Goal: Information Seeking & Learning: Learn about a topic

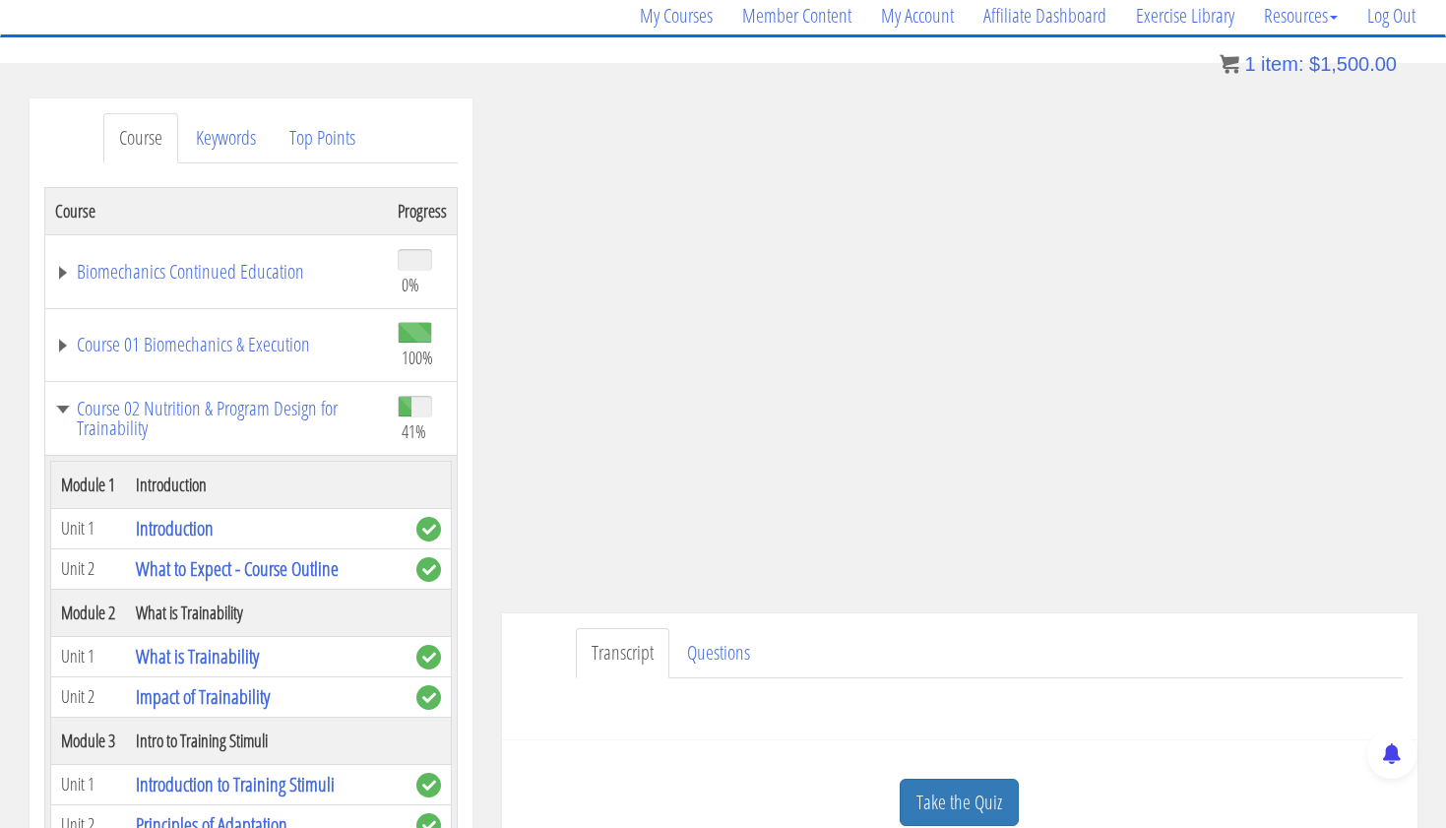
scroll to position [4509, 0]
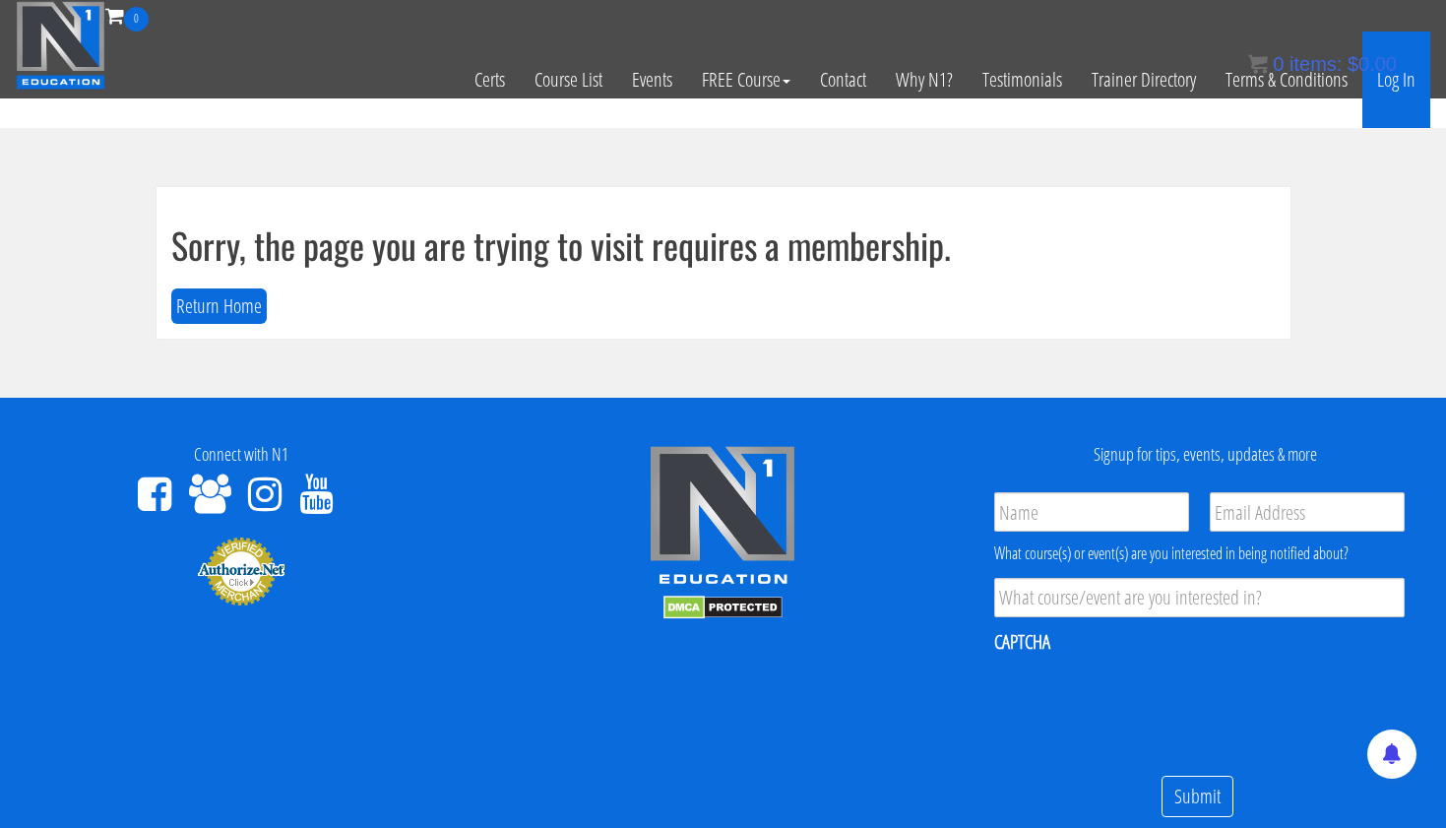
click at [1406, 79] on link "Log In" at bounding box center [1397, 80] width 68 height 96
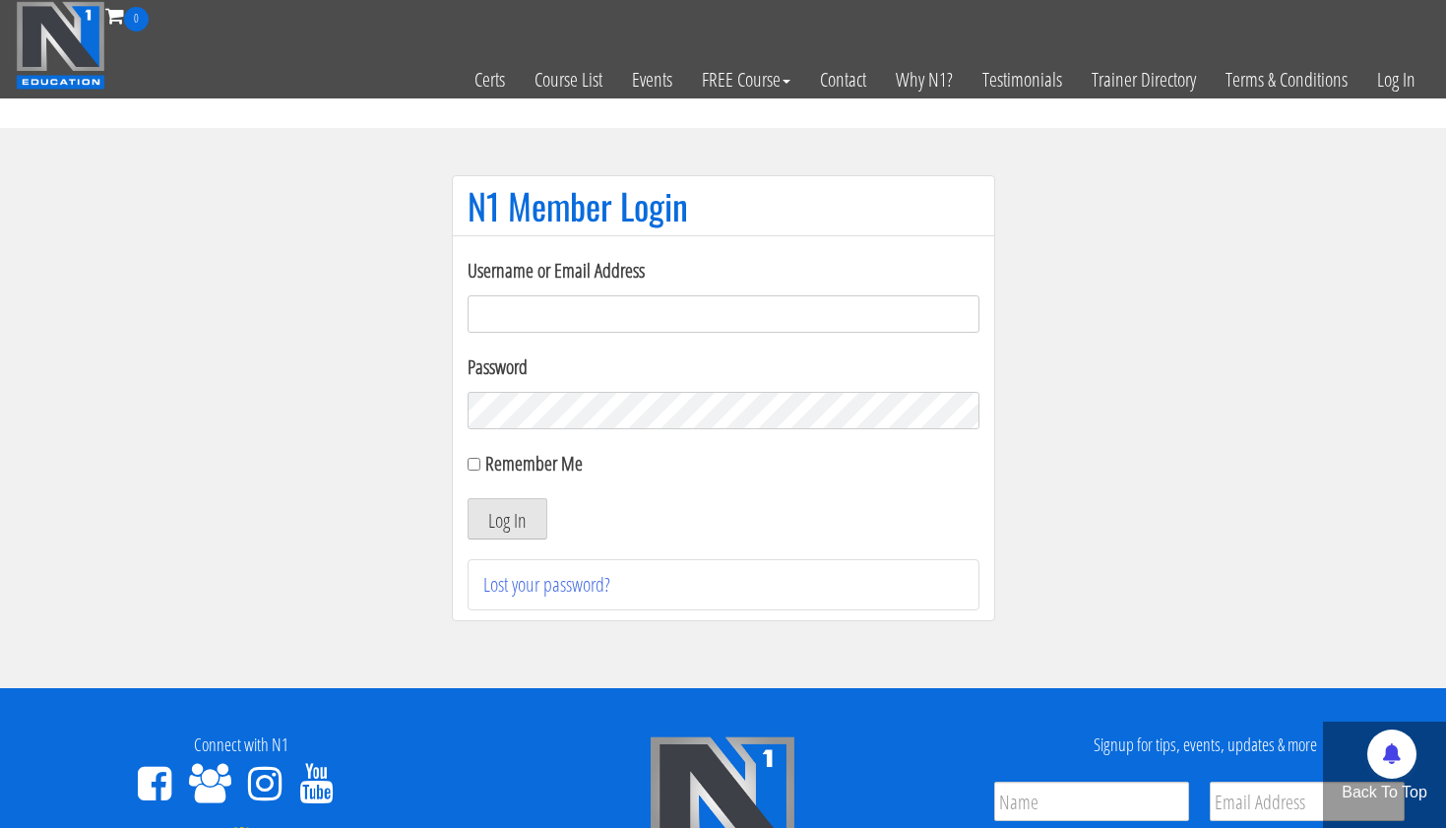
type input "[EMAIL_ADDRESS][DOMAIN_NAME]"
click at [506, 519] on button "Log In" at bounding box center [508, 518] width 80 height 41
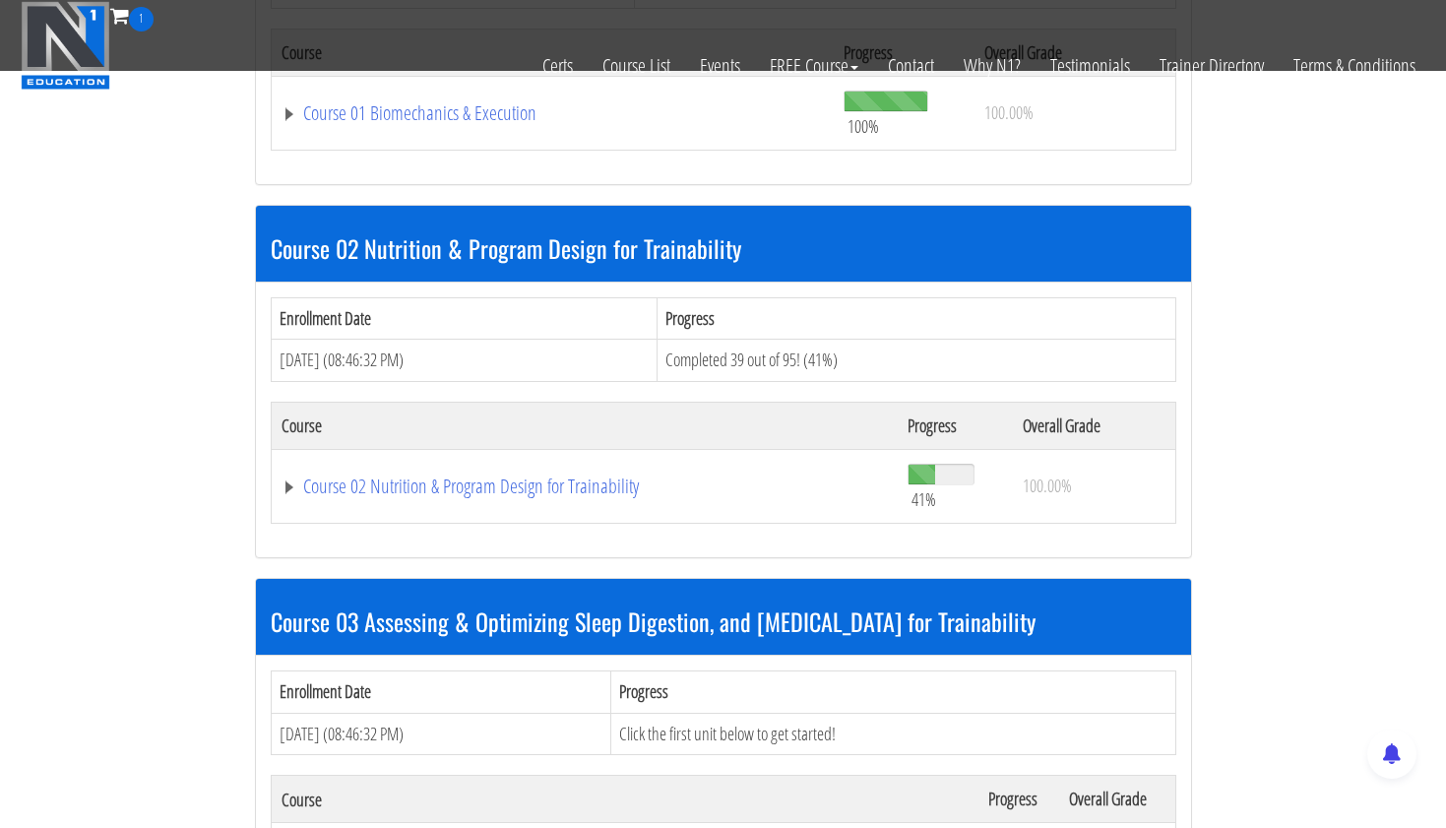
scroll to position [815, 0]
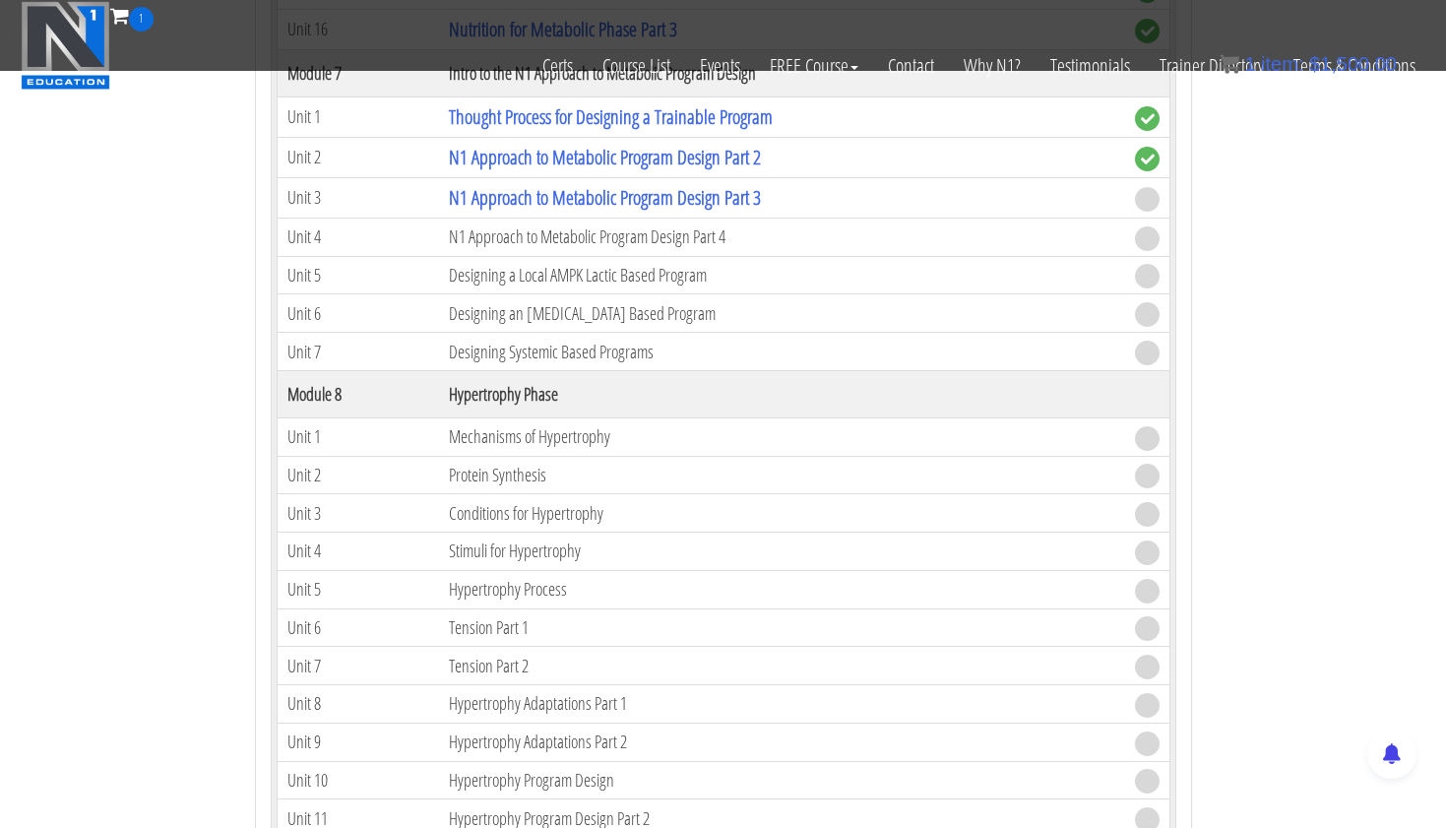
scroll to position [2843, 0]
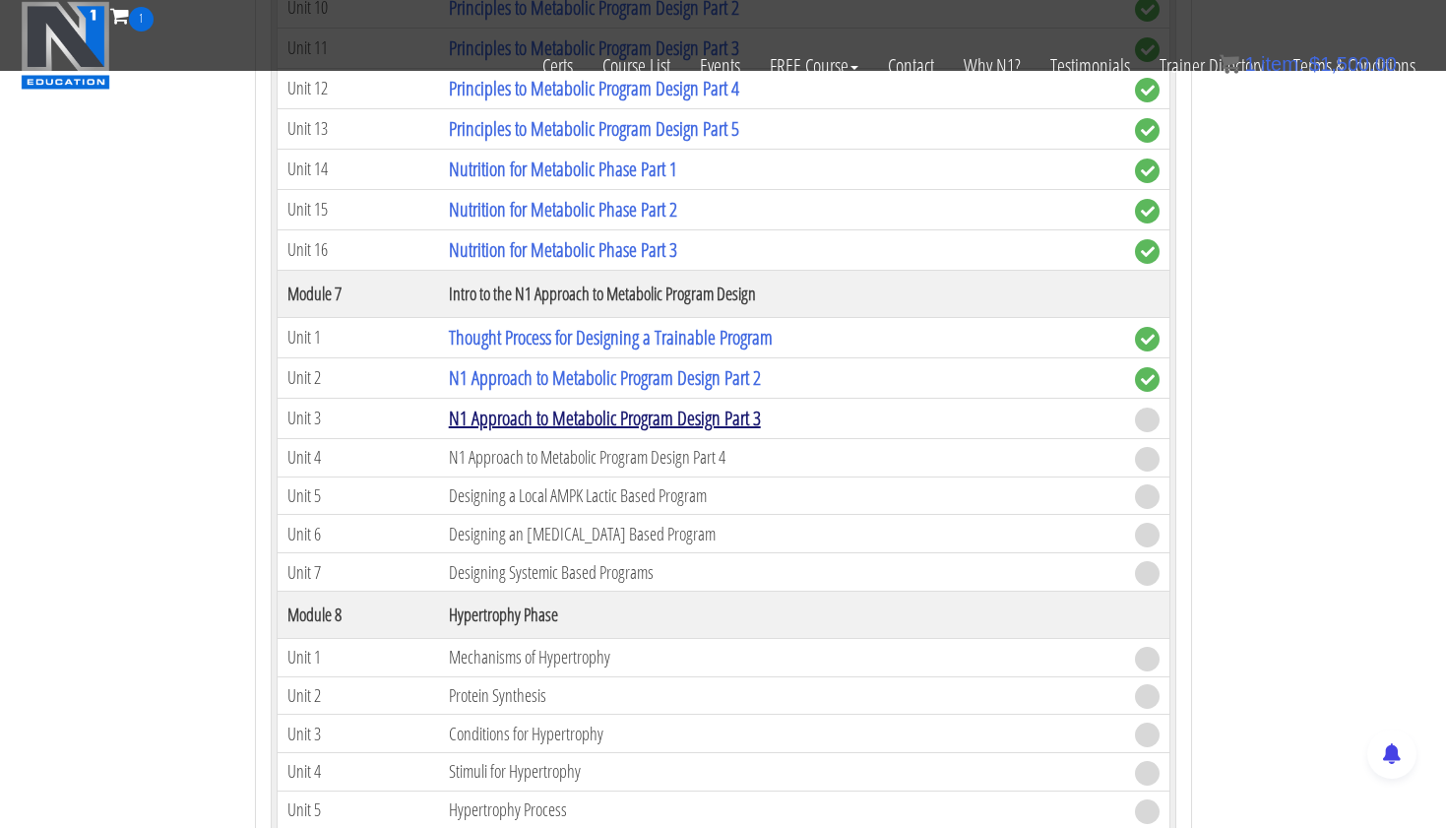
click at [725, 410] on link "N1 Approach to Metabolic Program Design Part 3" at bounding box center [605, 418] width 312 height 27
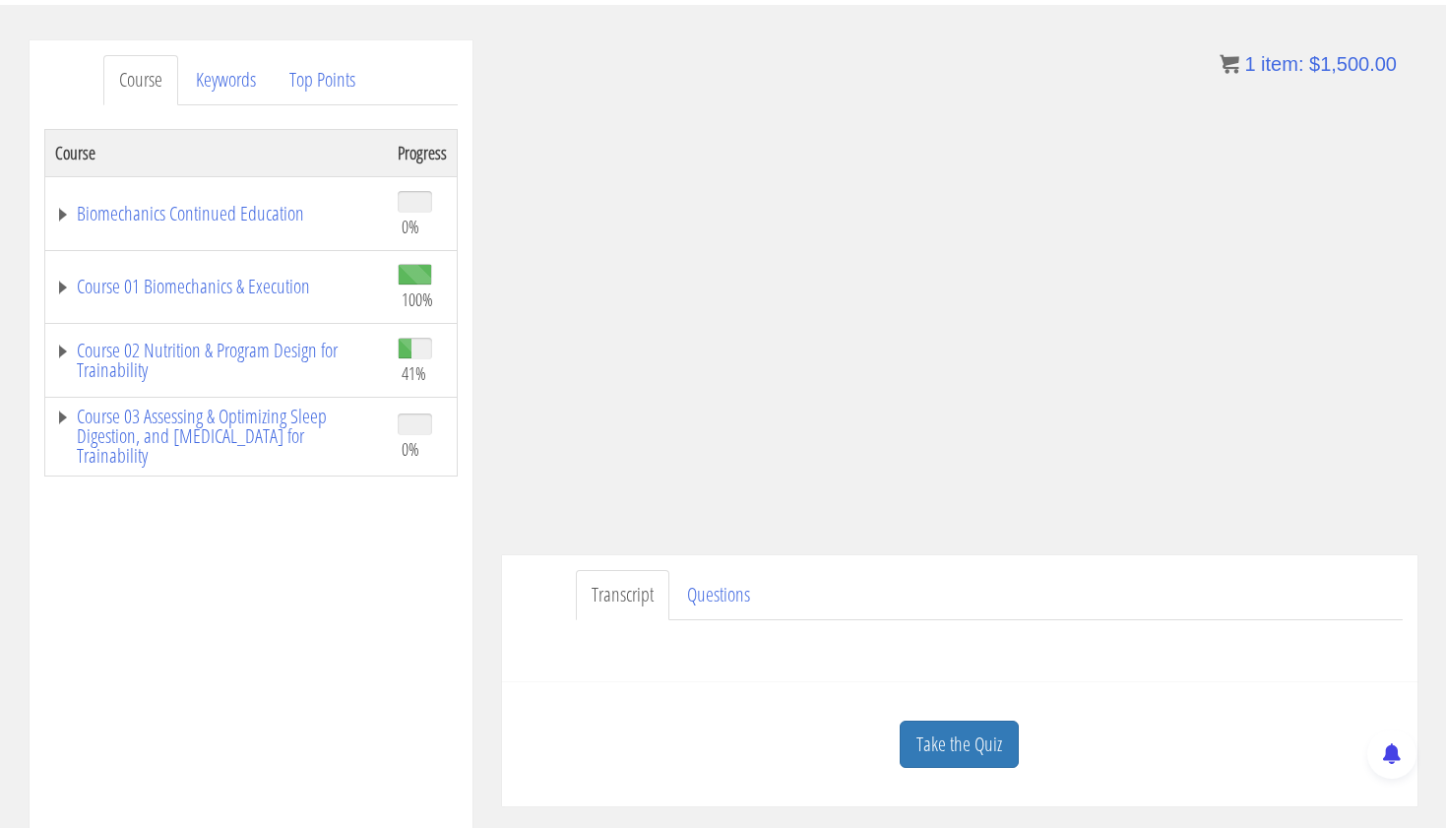
scroll to position [221, 0]
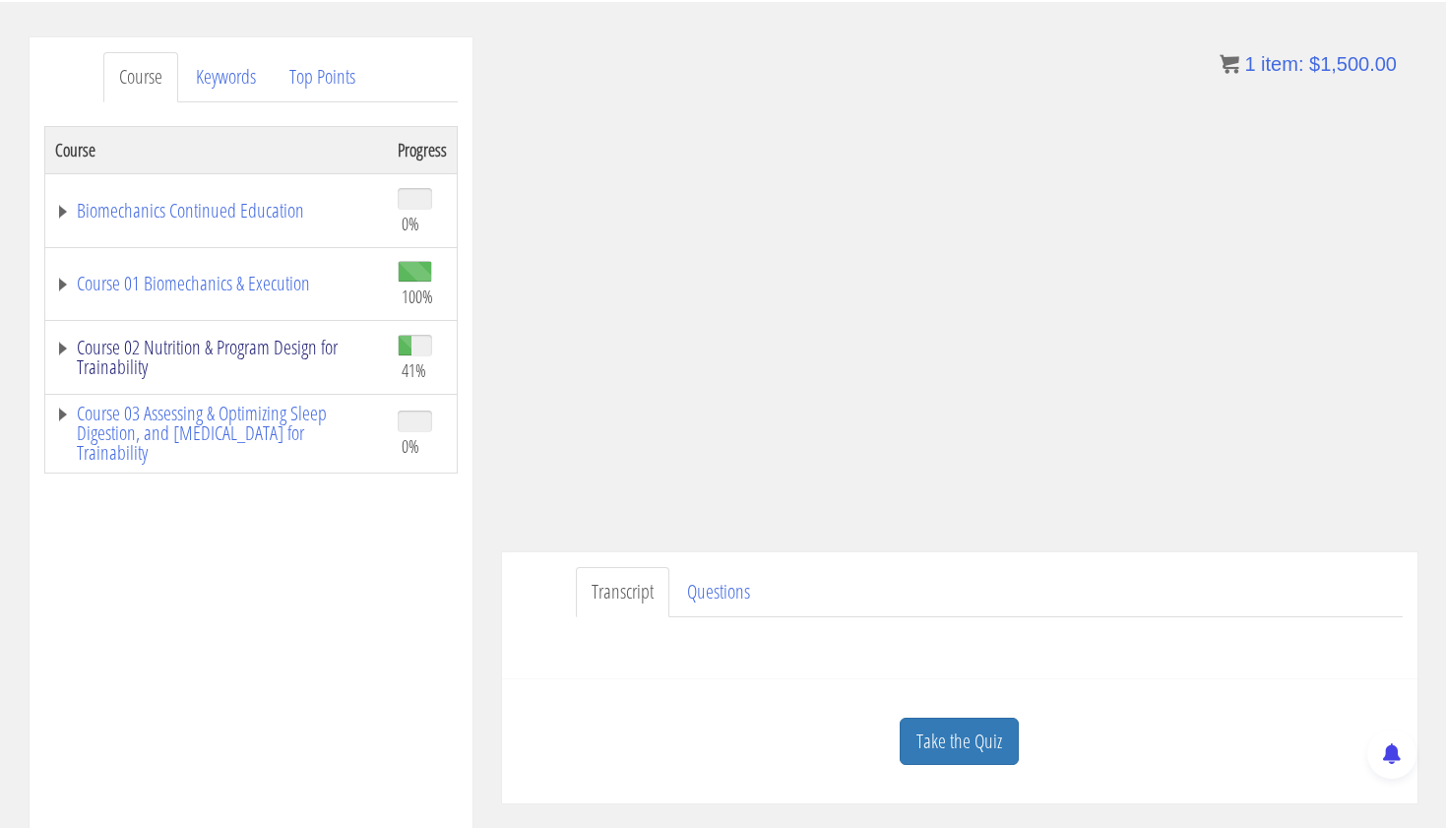
click at [281, 345] on link "Course 02 Nutrition & Program Design for Trainability" at bounding box center [216, 357] width 323 height 39
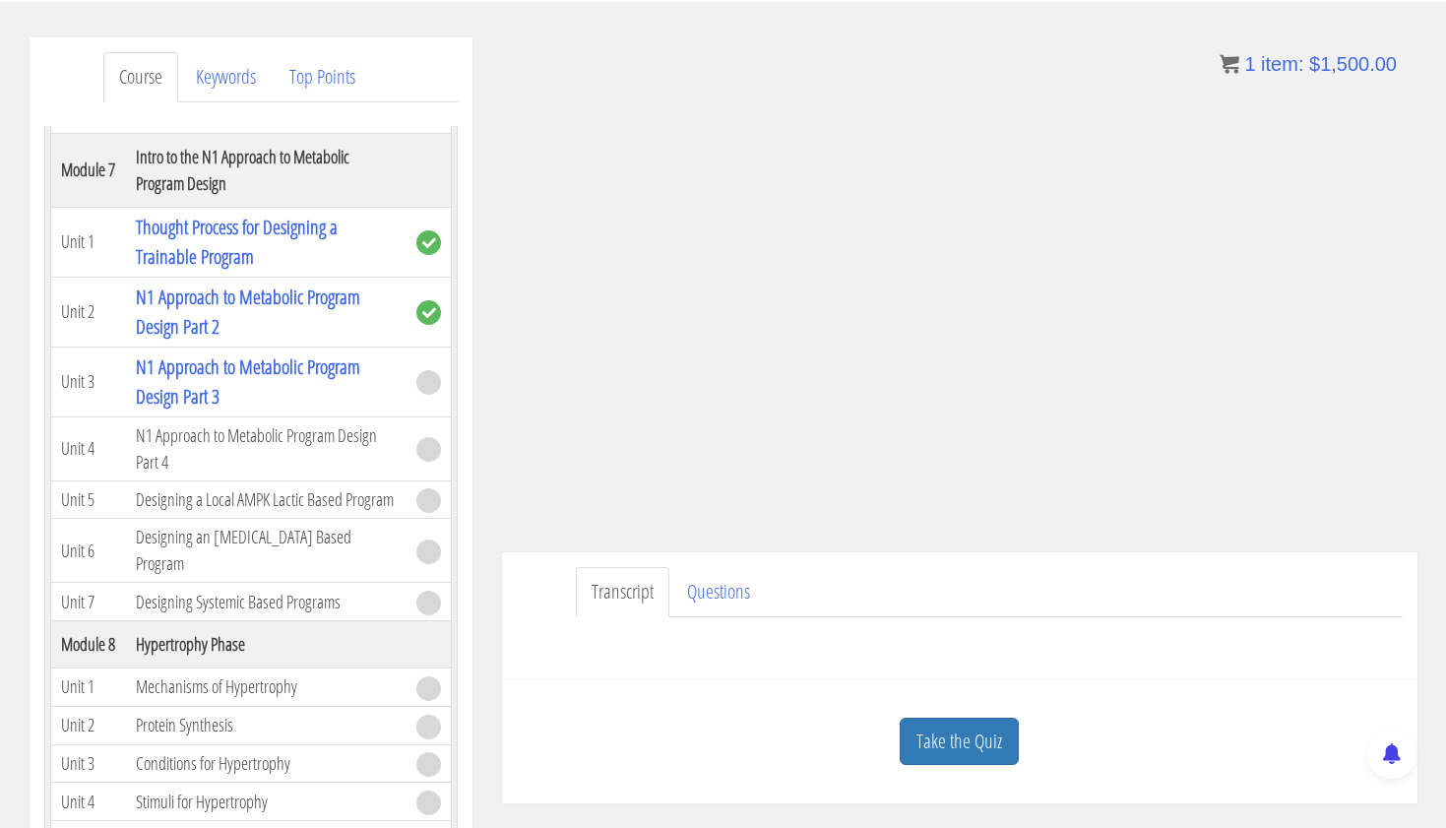
scroll to position [2277, 0]
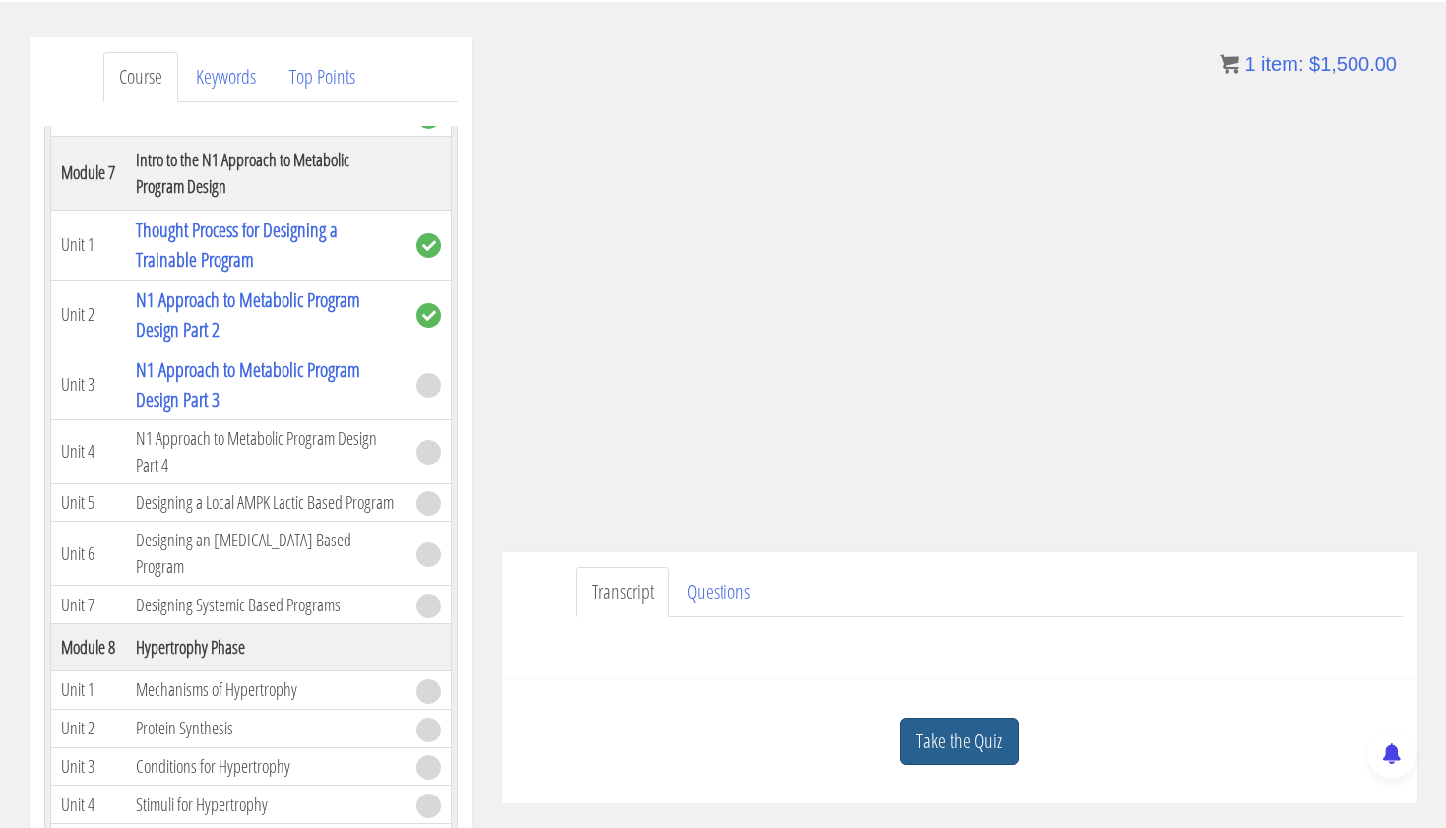
click at [951, 730] on link "Take the Quiz" at bounding box center [959, 742] width 119 height 48
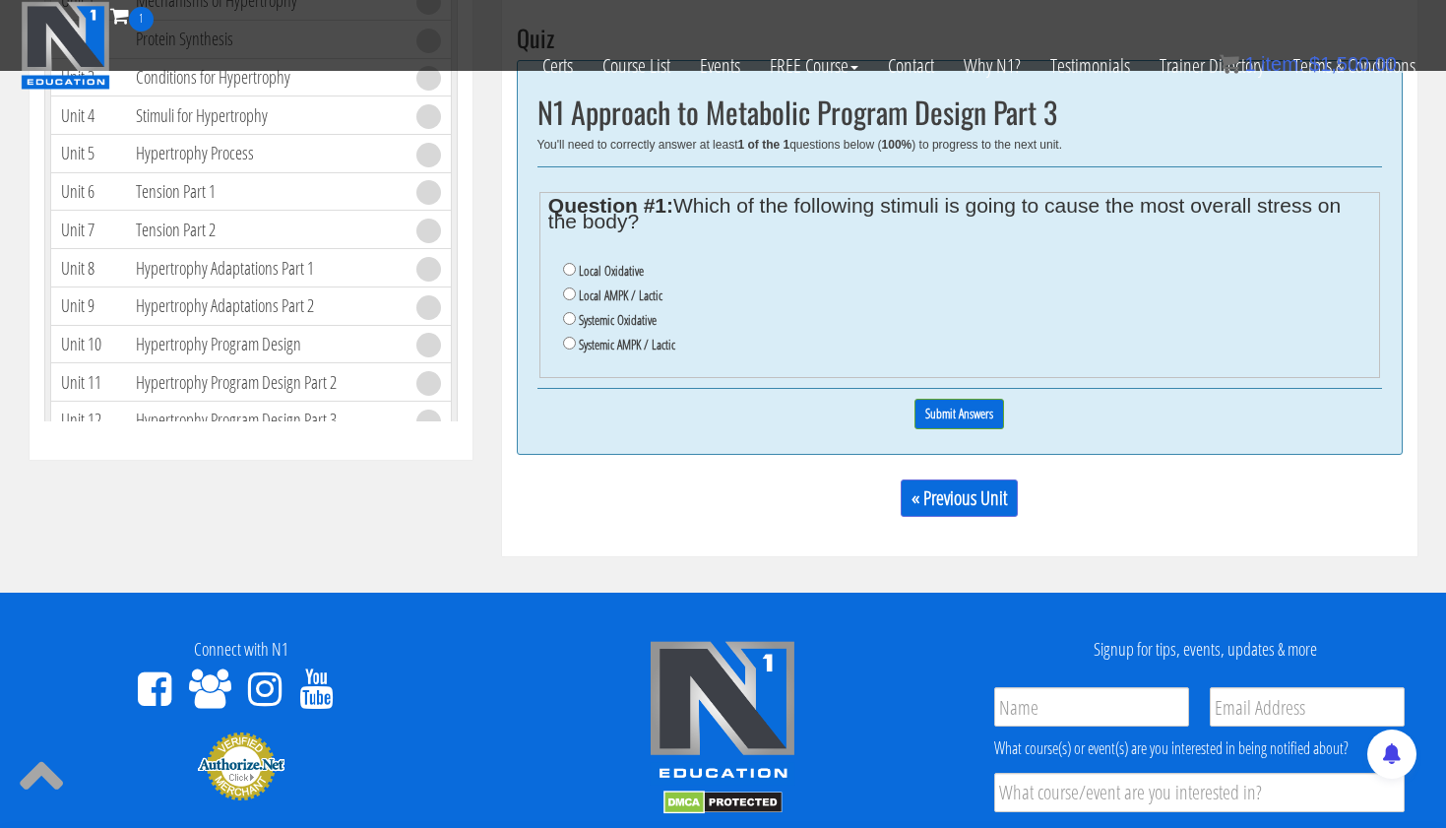
scroll to position [789, 0]
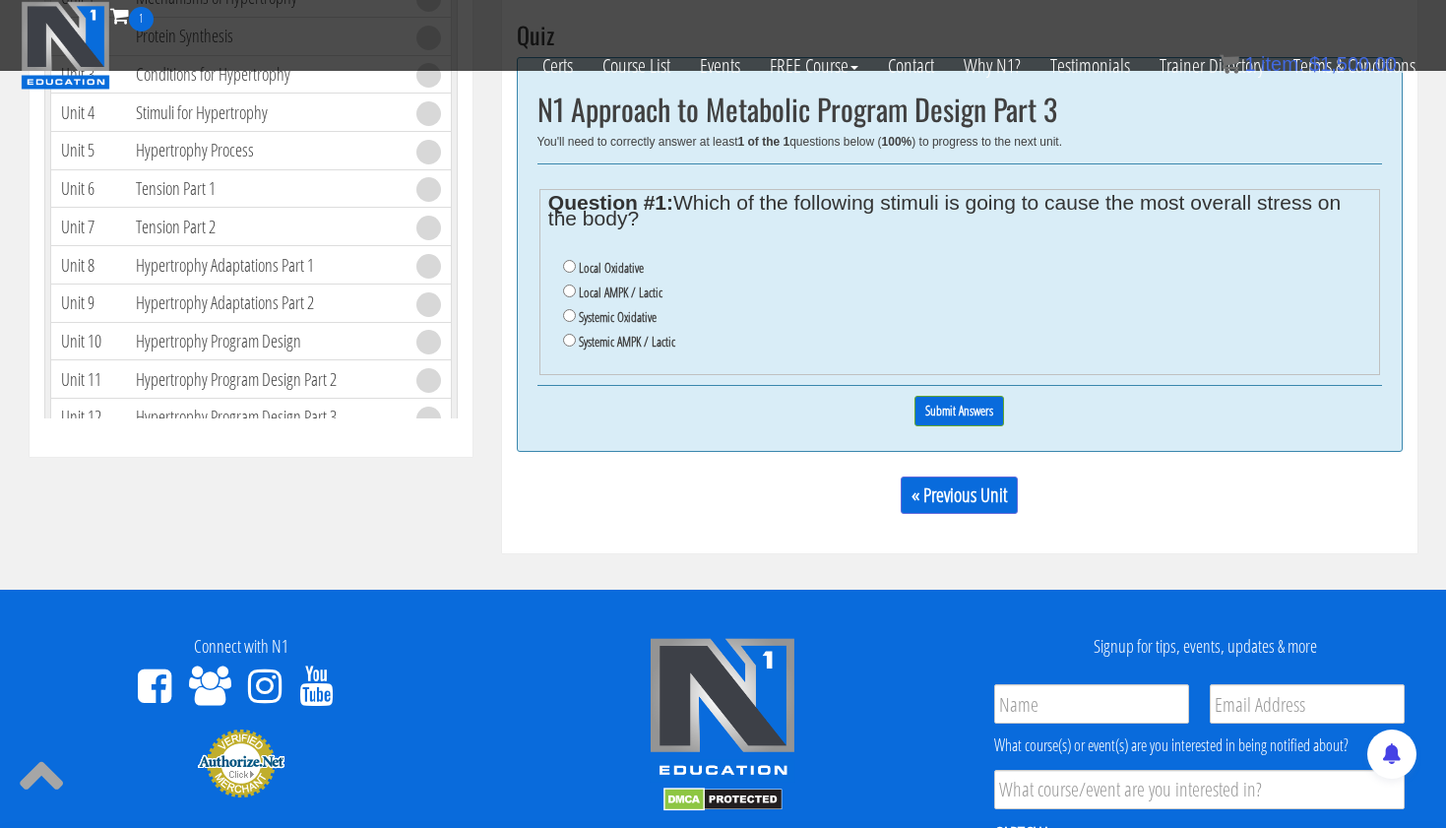
click at [566, 309] on input "Systemic Oxidative" at bounding box center [569, 315] width 13 height 13
radio input "true"
click at [942, 396] on input "Submit Answers" at bounding box center [960, 411] width 90 height 31
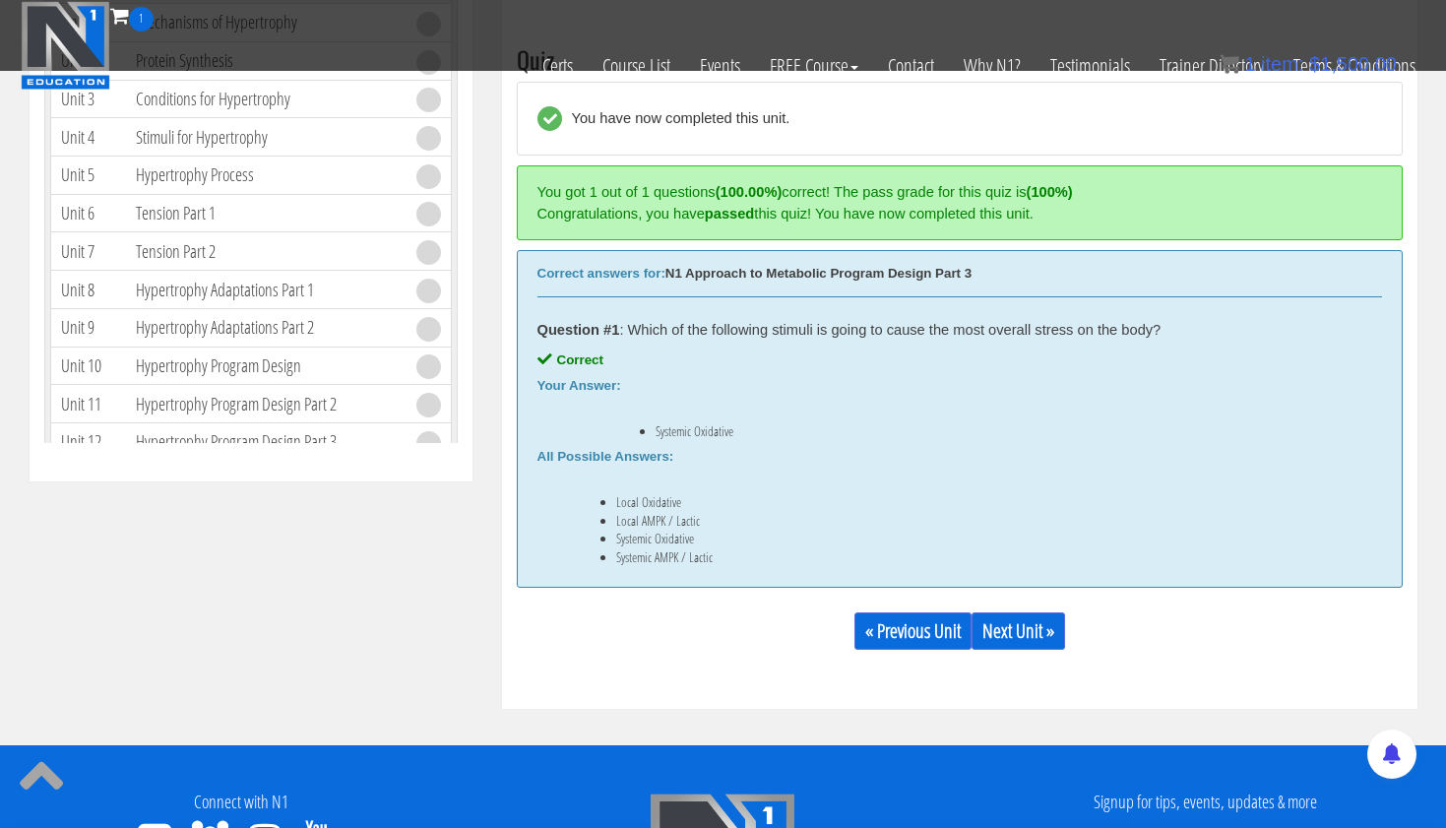
scroll to position [746, 0]
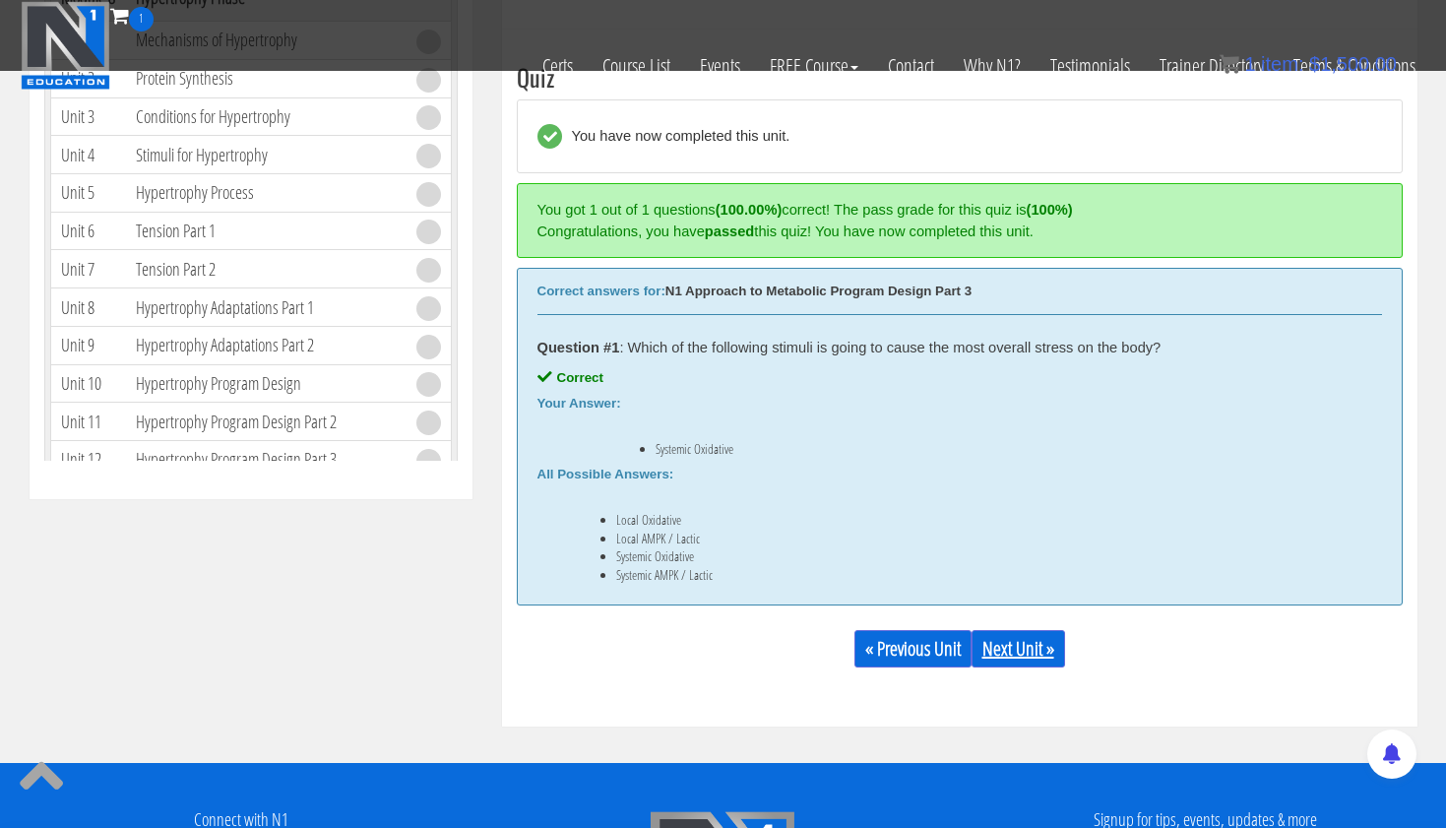
click at [1010, 637] on link "Next Unit »" at bounding box center [1019, 648] width 94 height 37
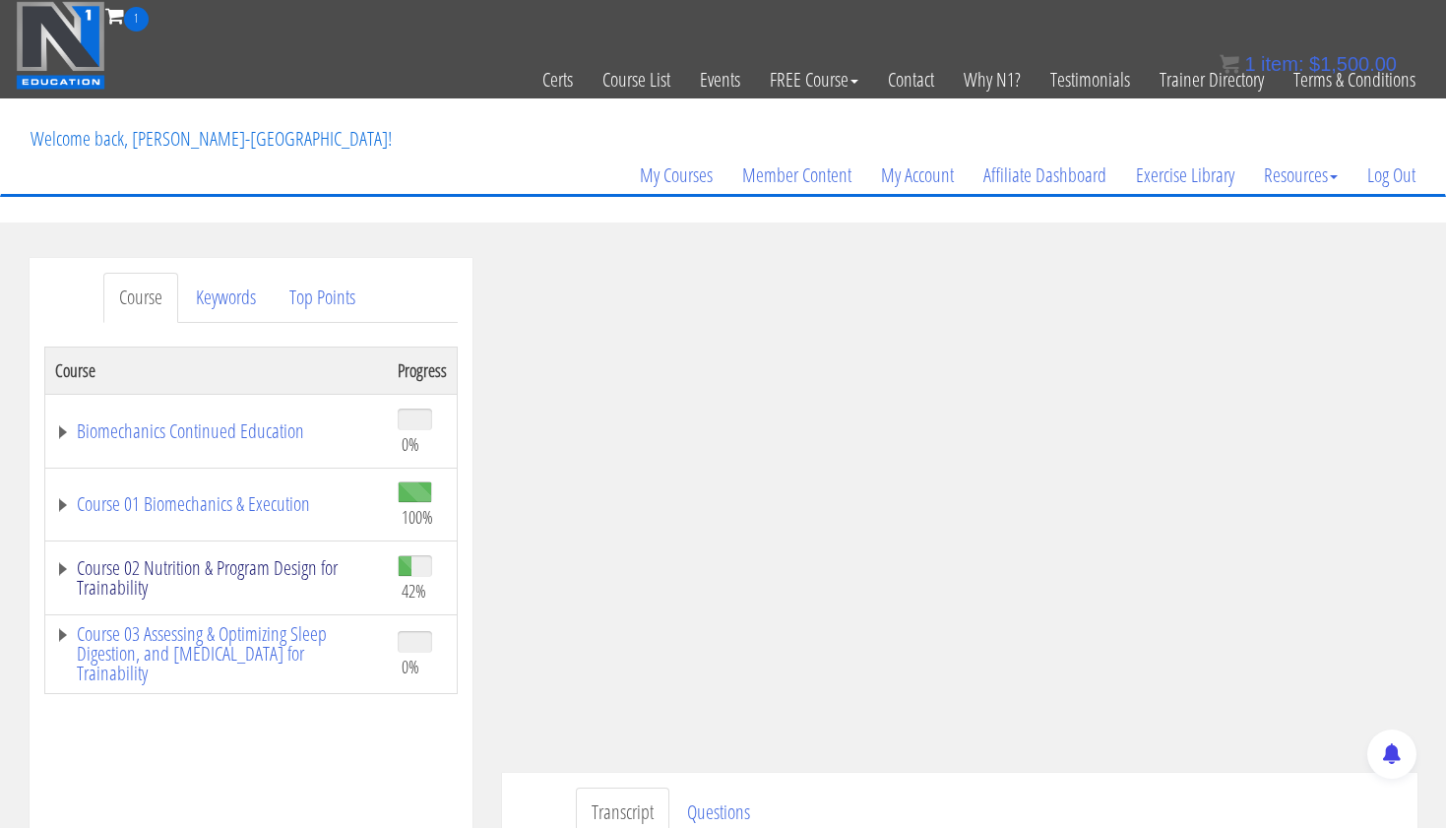
click at [247, 565] on link "Course 02 Nutrition & Program Design for Trainability" at bounding box center [216, 577] width 323 height 39
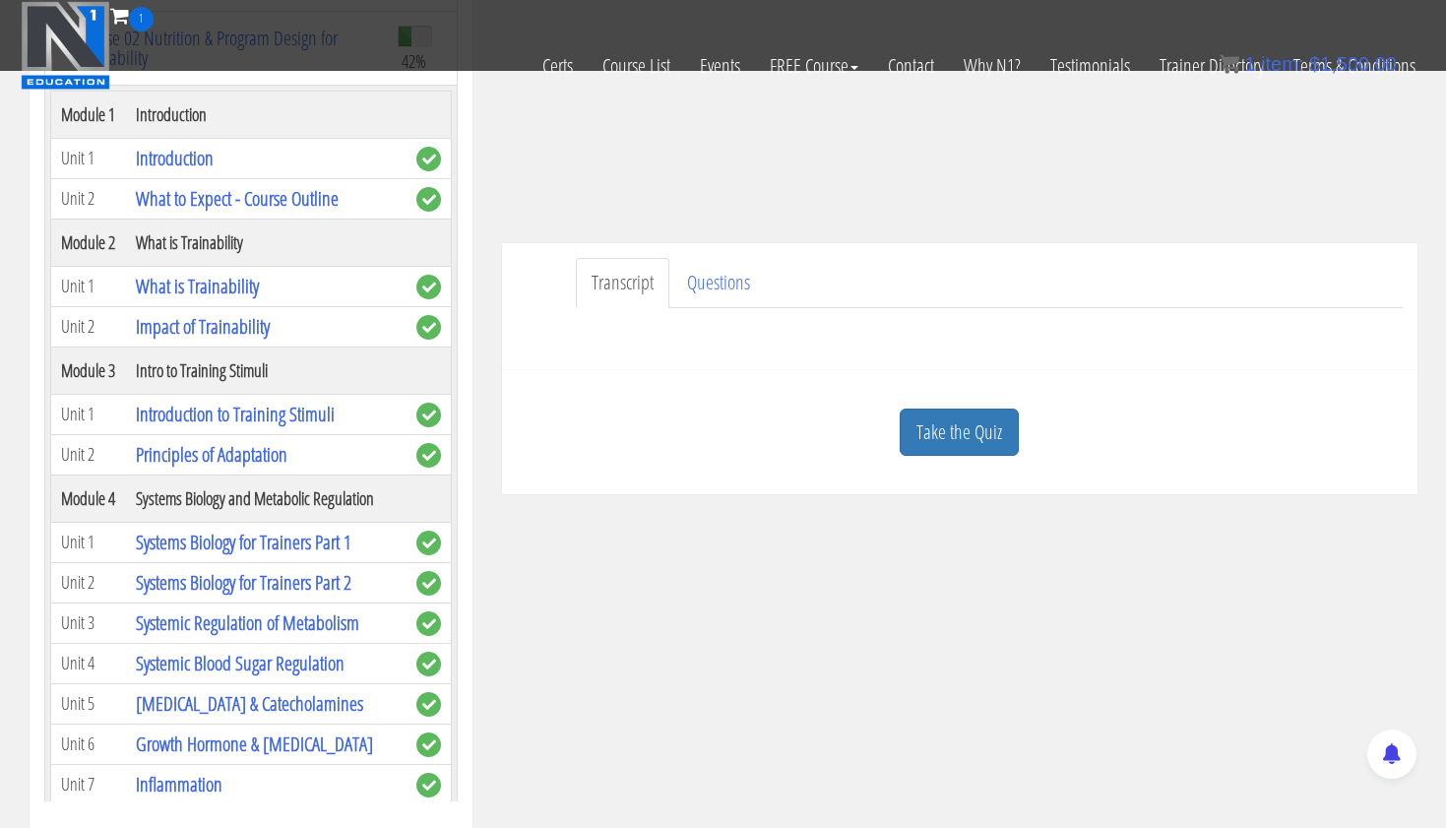
scroll to position [424, 0]
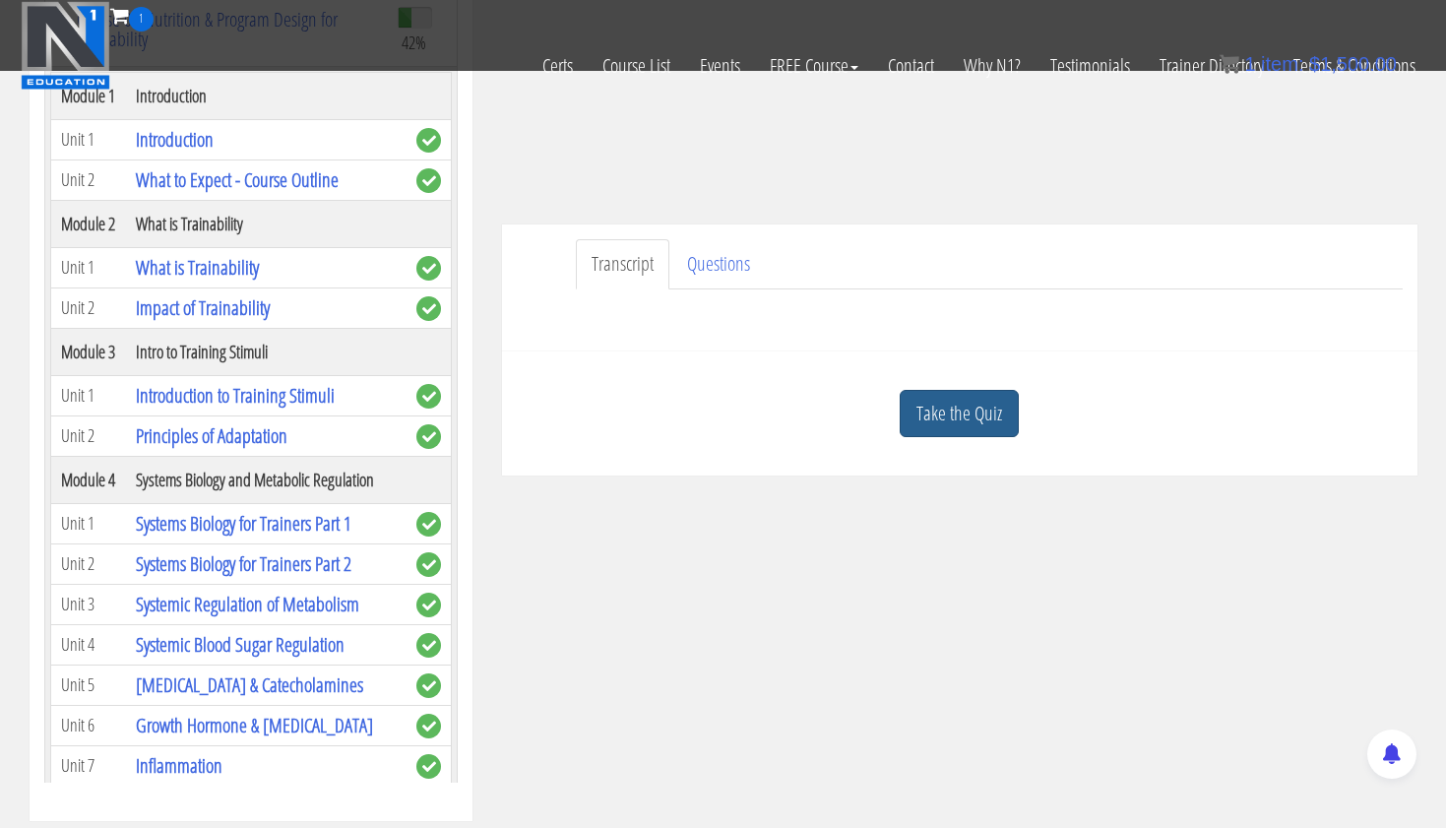
click at [970, 410] on link "Take the Quiz" at bounding box center [959, 414] width 119 height 48
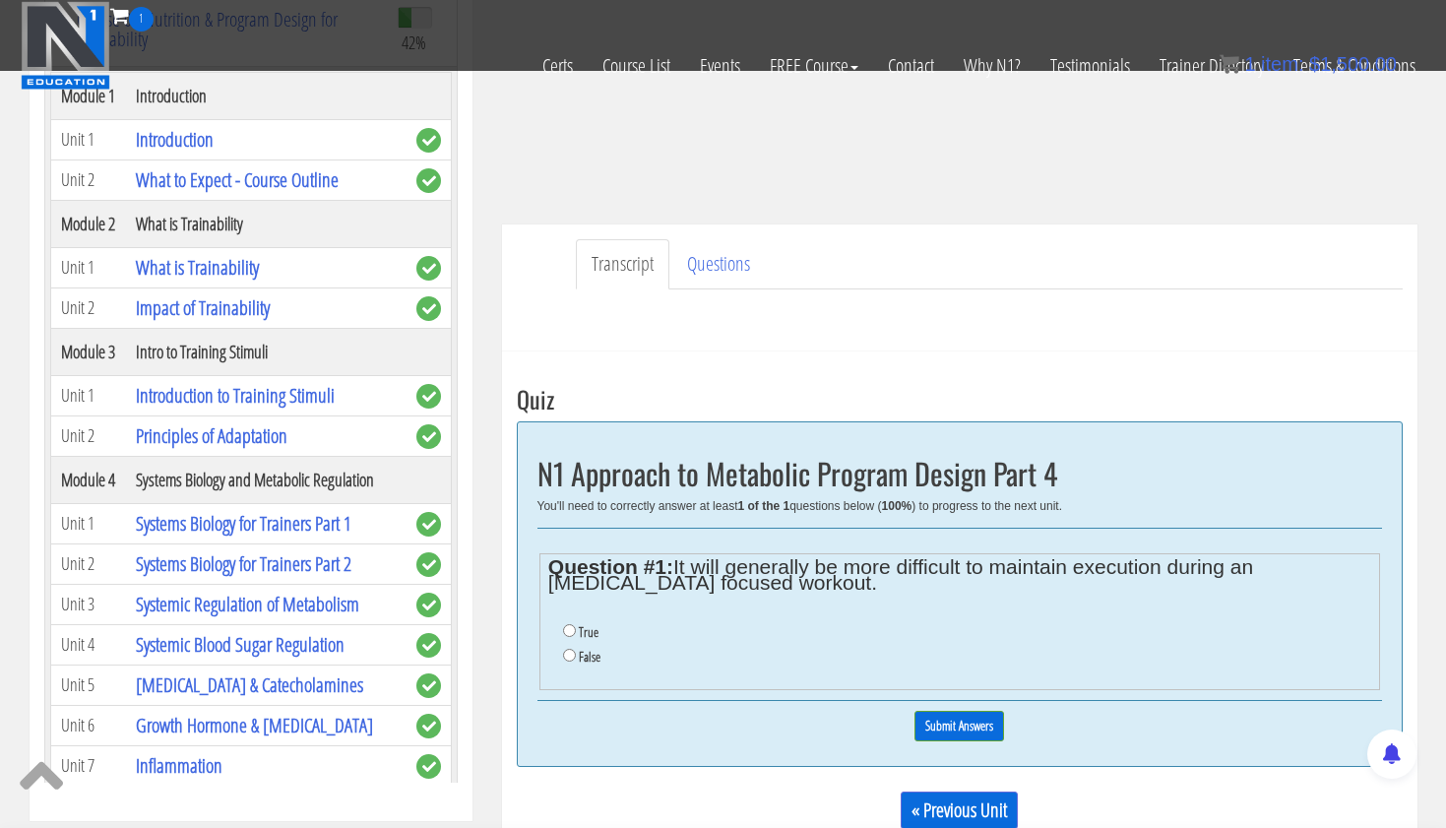
click at [571, 651] on input "False" at bounding box center [569, 655] width 13 height 13
radio input "true"
click at [941, 718] on input "Submit Answers" at bounding box center [960, 726] width 90 height 31
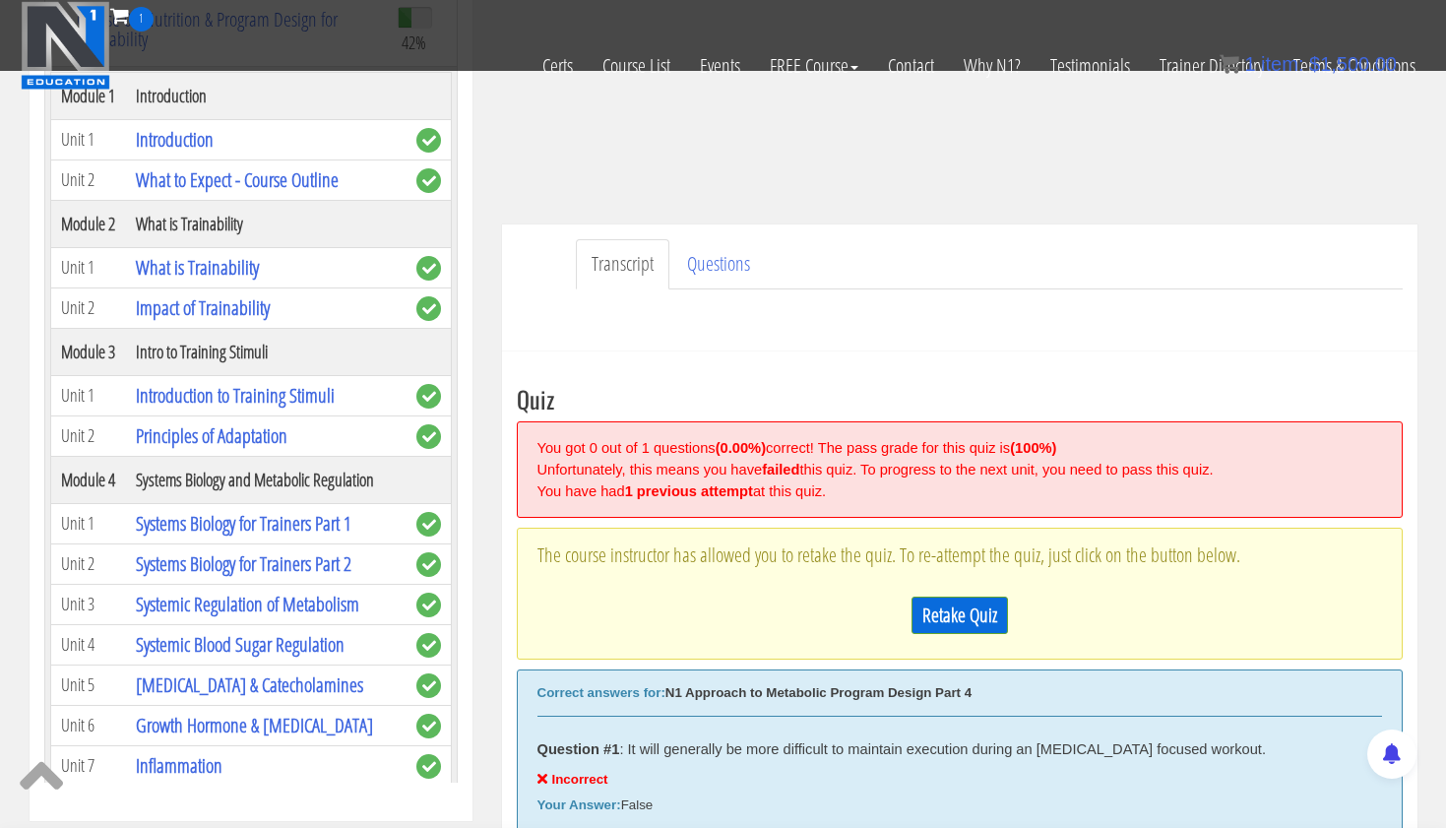
scroll to position [746, 0]
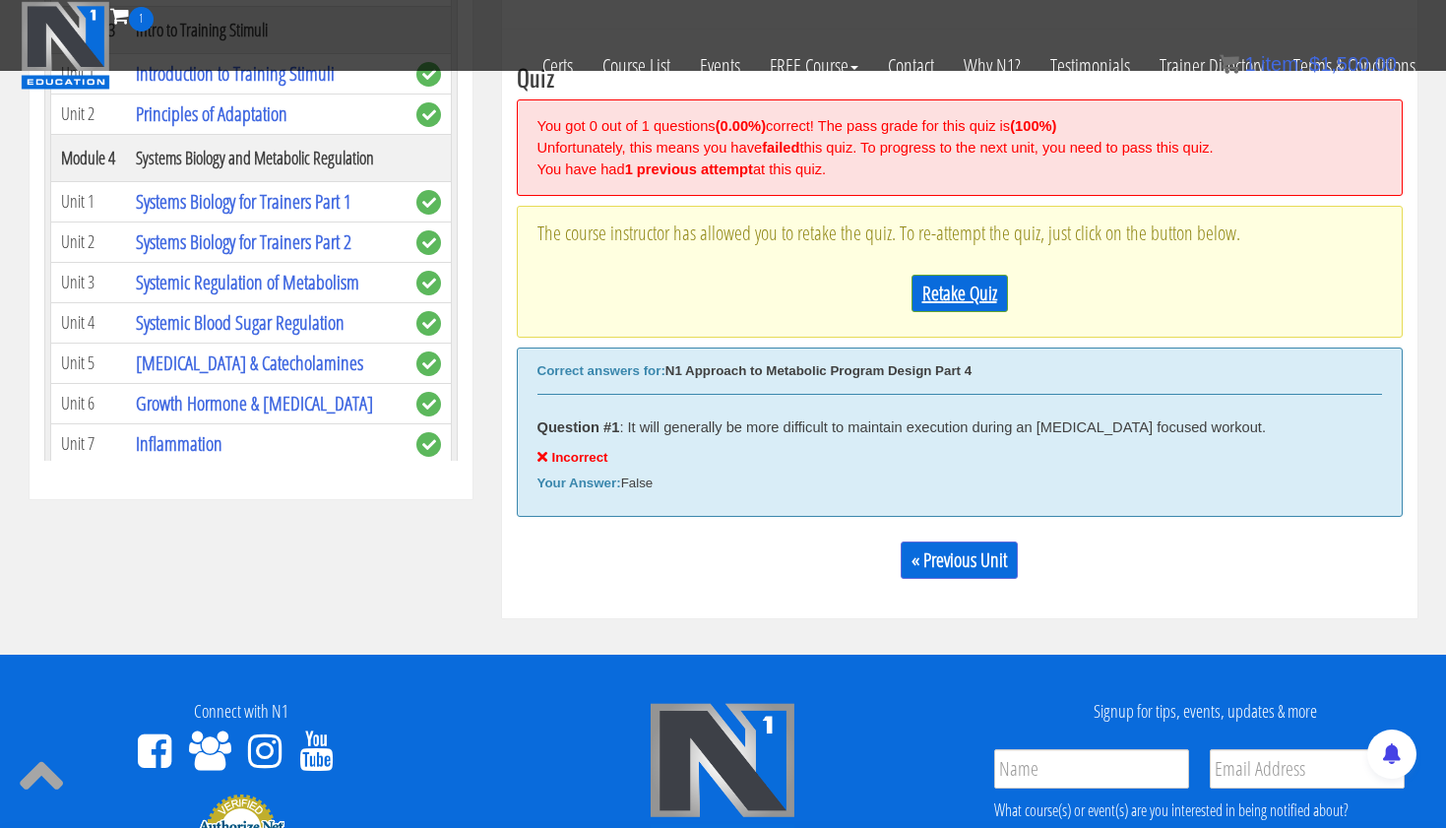
click at [963, 281] on link "Retake Quiz" at bounding box center [960, 293] width 96 height 37
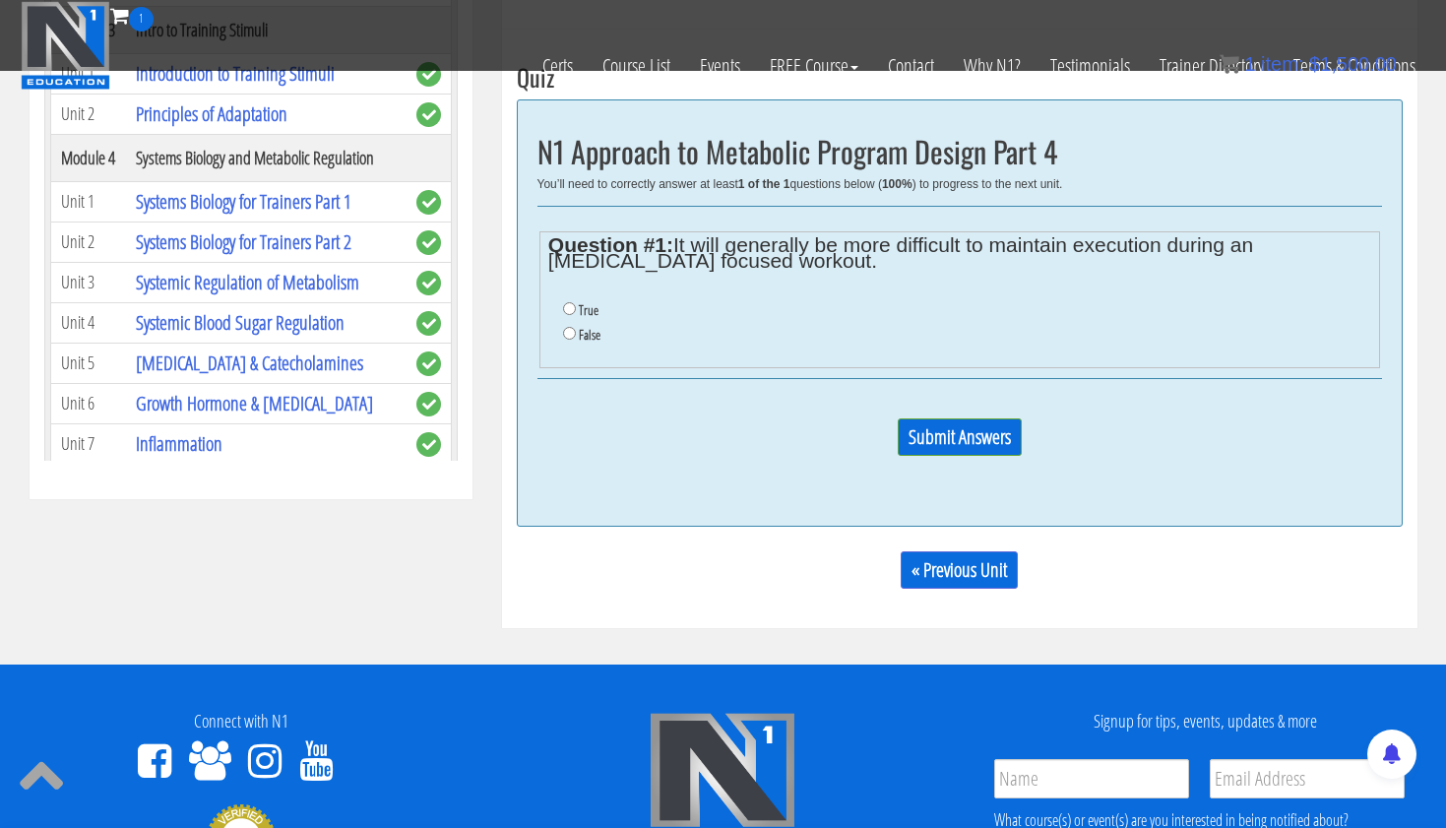
click at [566, 305] on input "True" at bounding box center [569, 308] width 13 height 13
radio input "true"
click at [938, 426] on input "Submit Answers" at bounding box center [960, 436] width 124 height 37
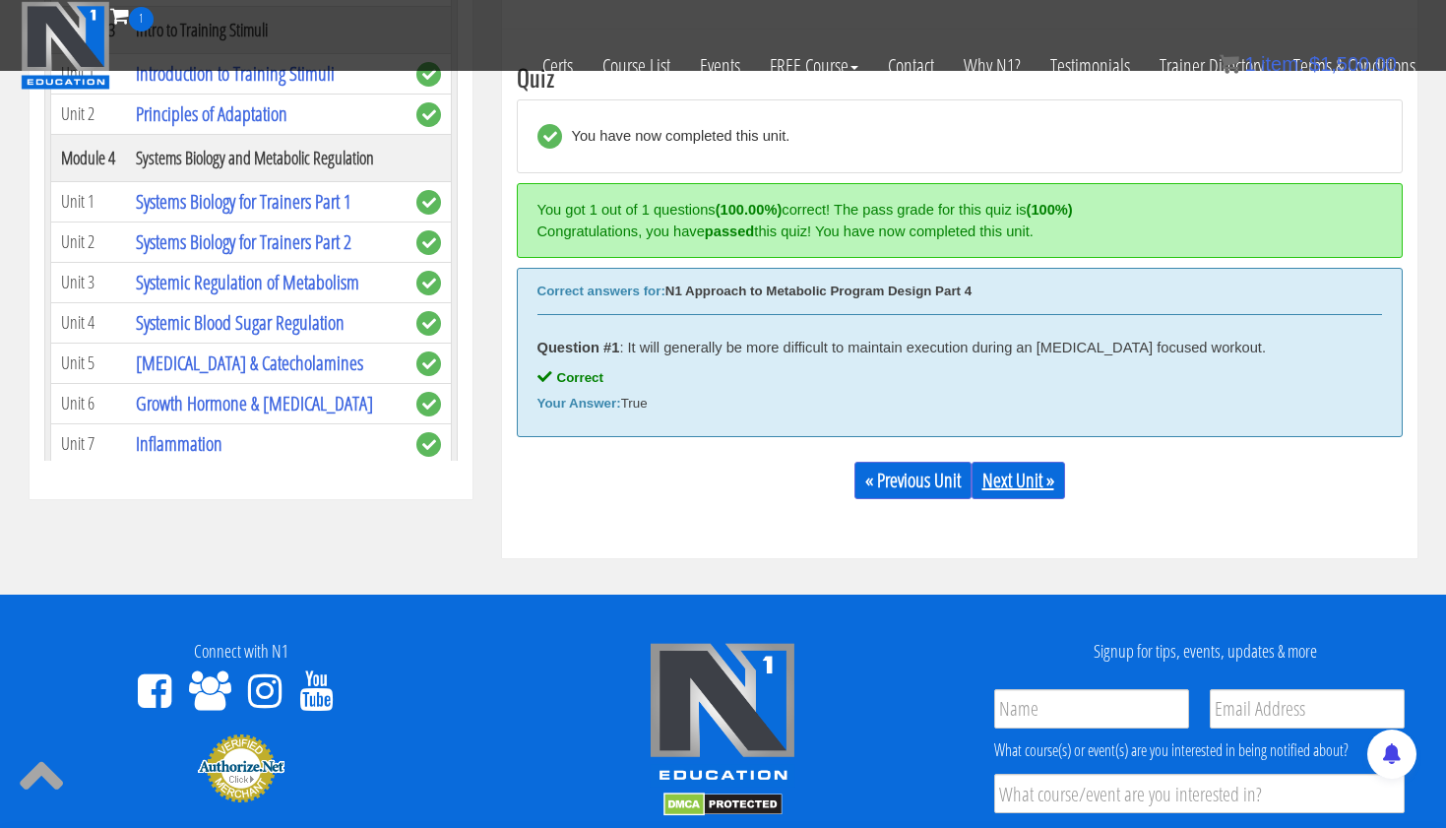
click at [1033, 482] on link "Next Unit »" at bounding box center [1019, 480] width 94 height 37
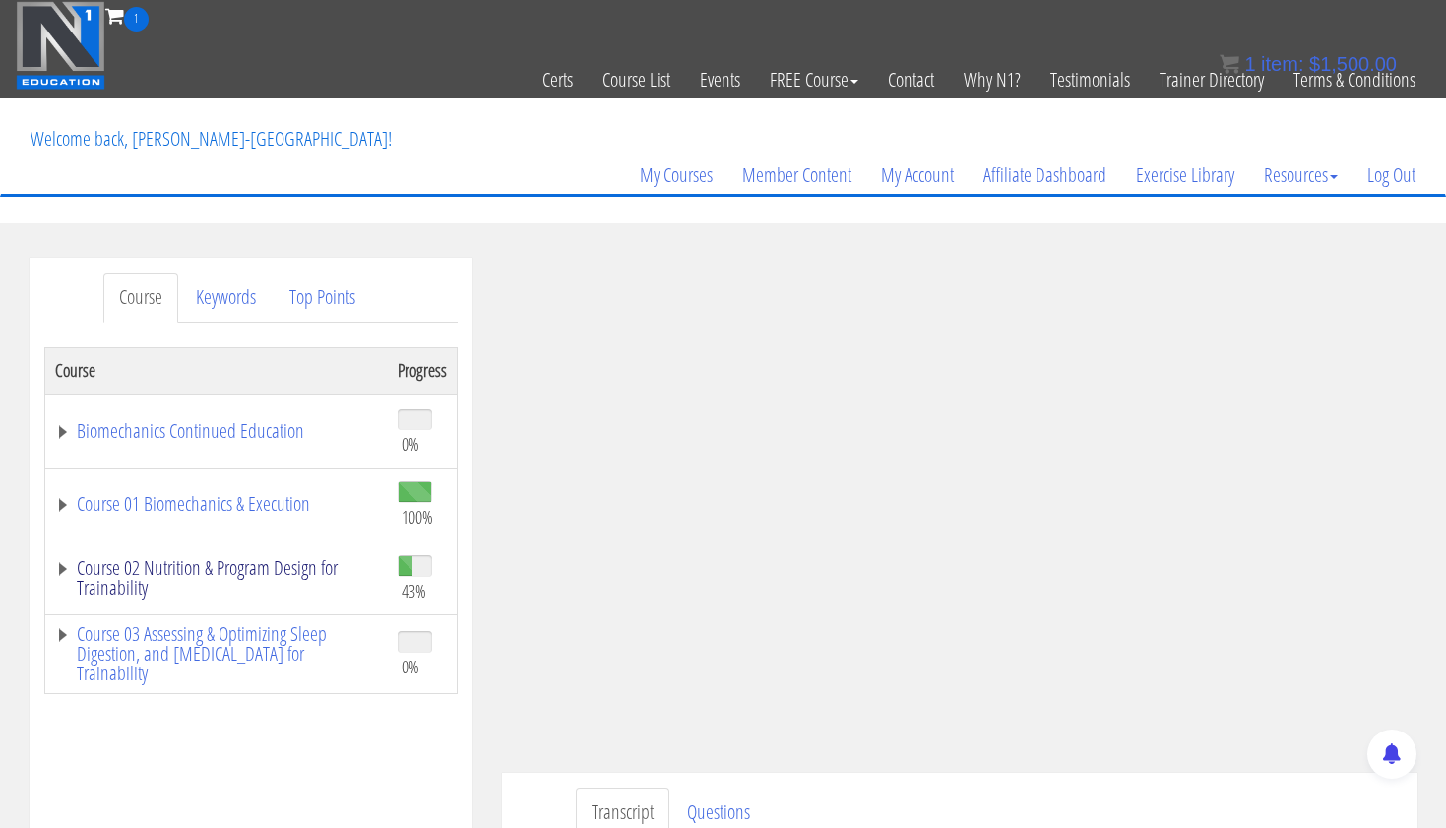
click at [323, 570] on link "Course 02 Nutrition & Program Design for Trainability" at bounding box center [216, 577] width 323 height 39
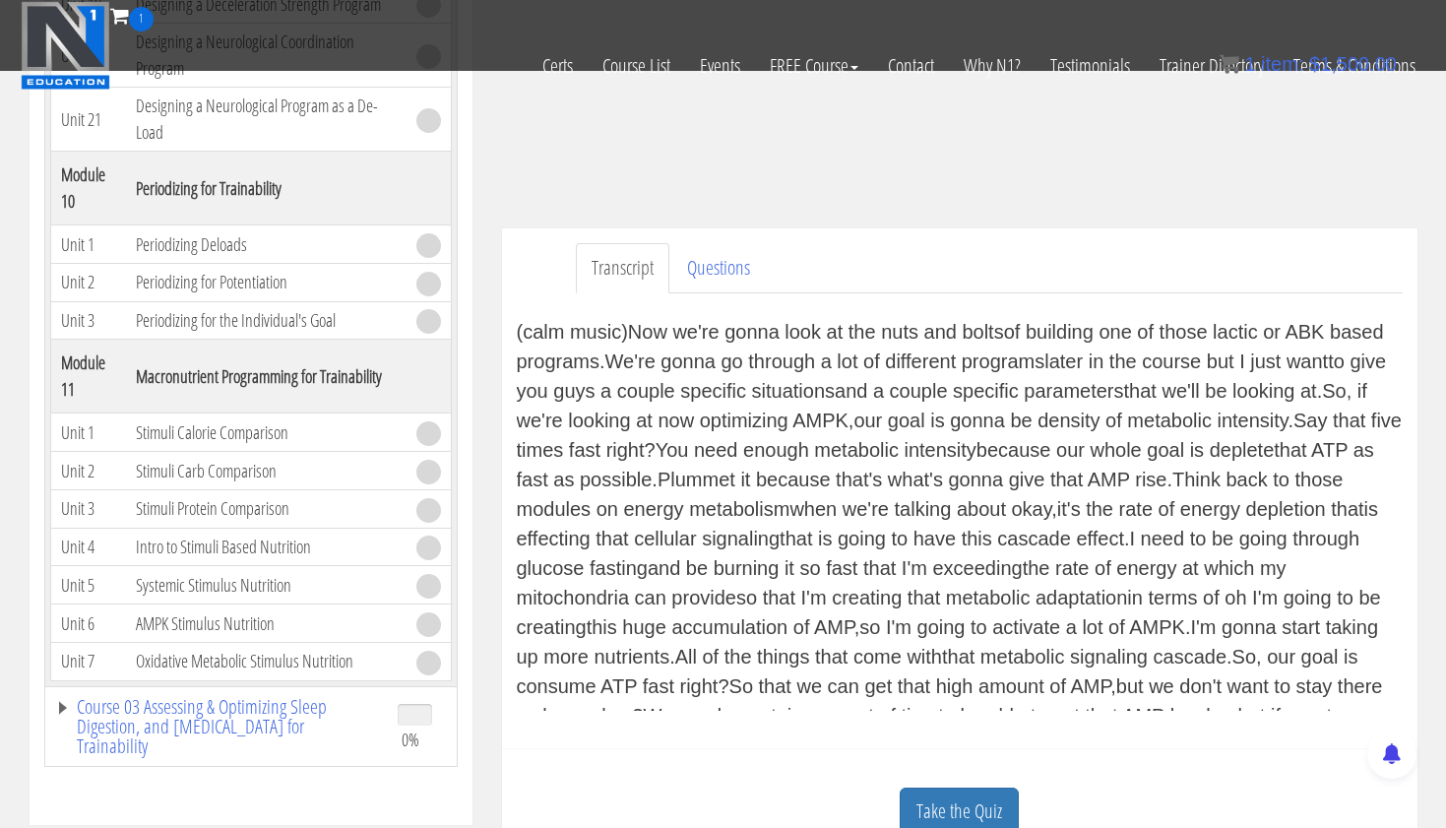
scroll to position [413, 0]
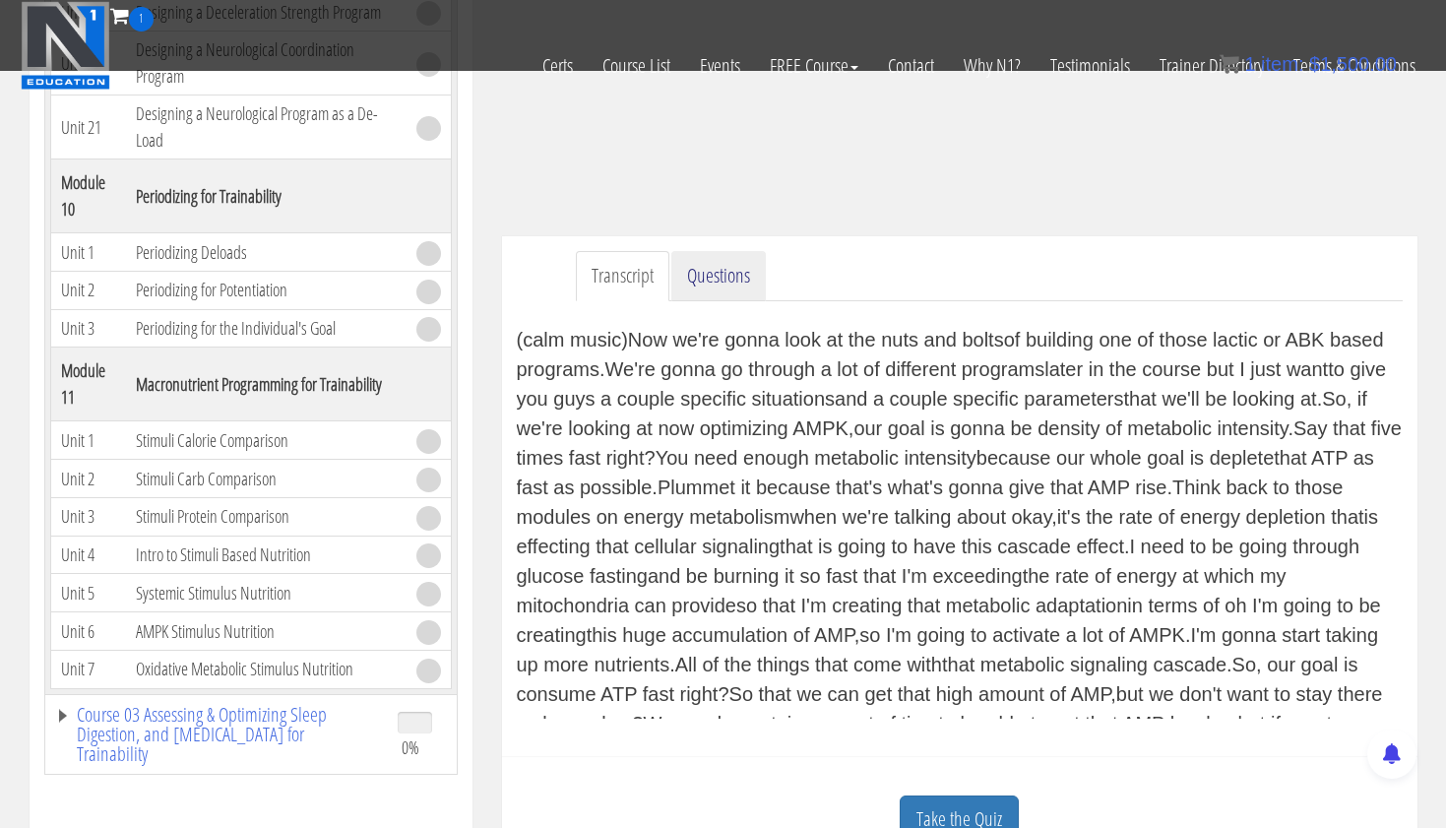
click at [729, 293] on link "Questions" at bounding box center [718, 276] width 95 height 50
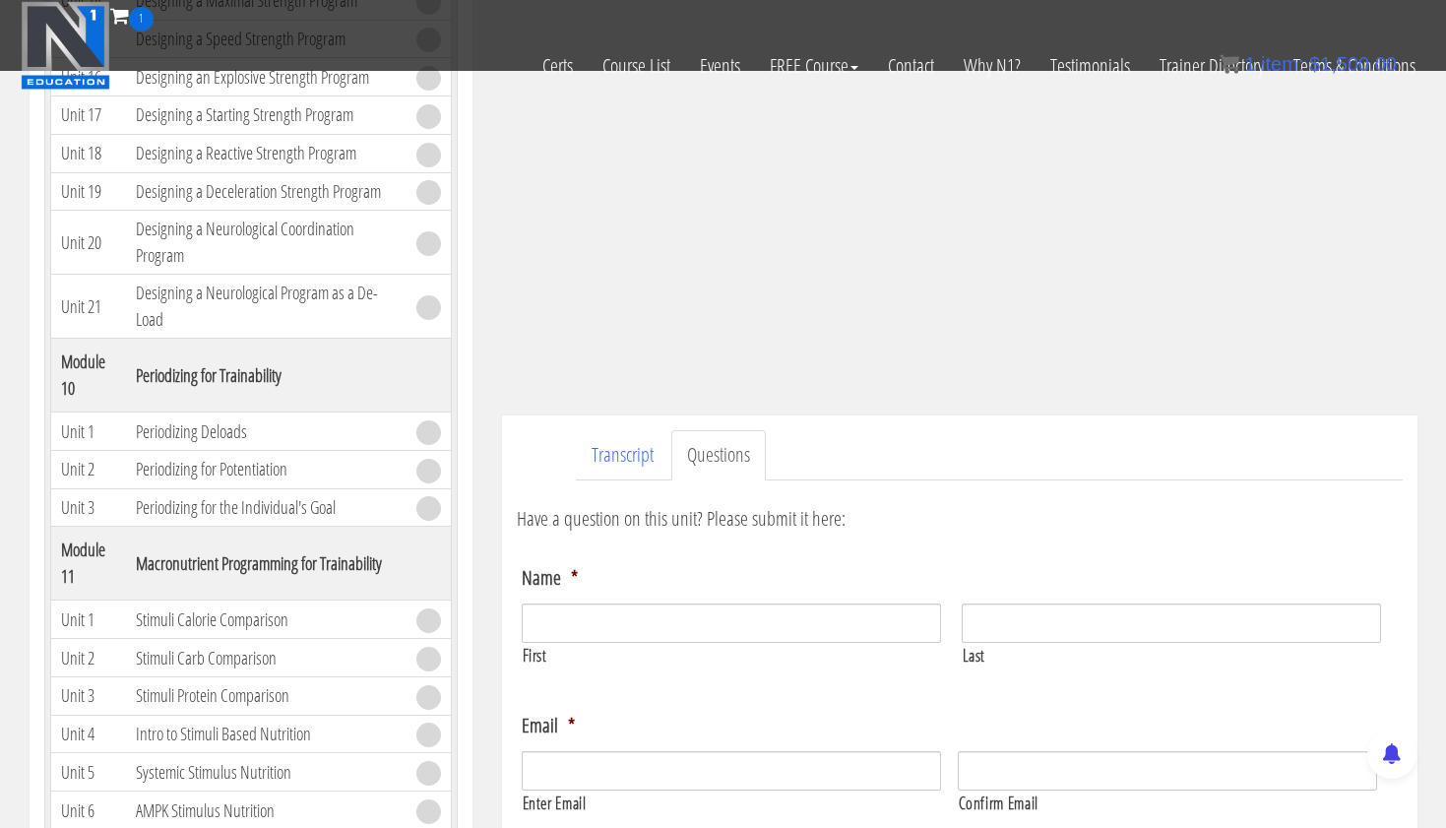
scroll to position [127, 0]
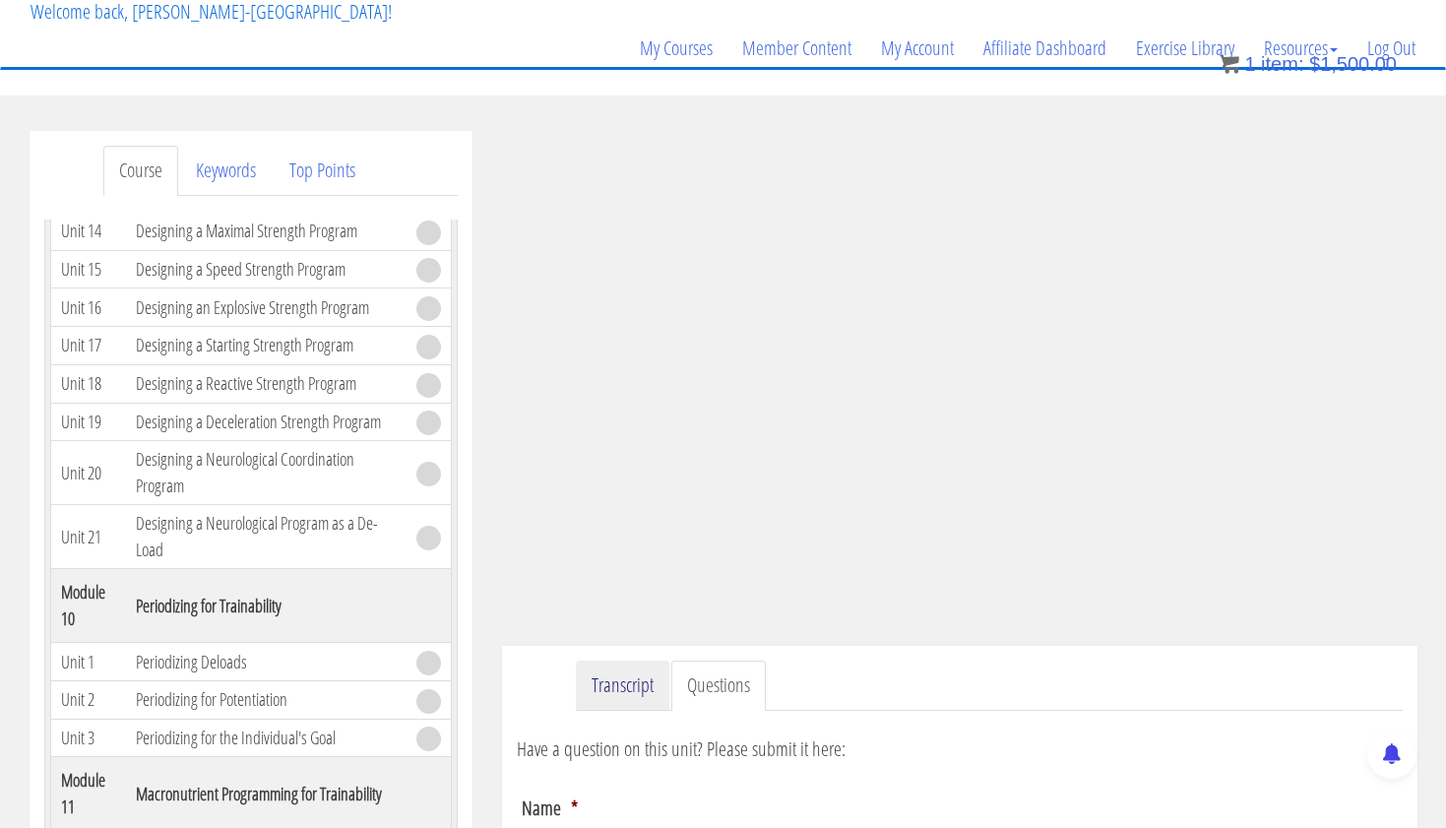
click at [618, 688] on link "Transcript" at bounding box center [623, 686] width 94 height 50
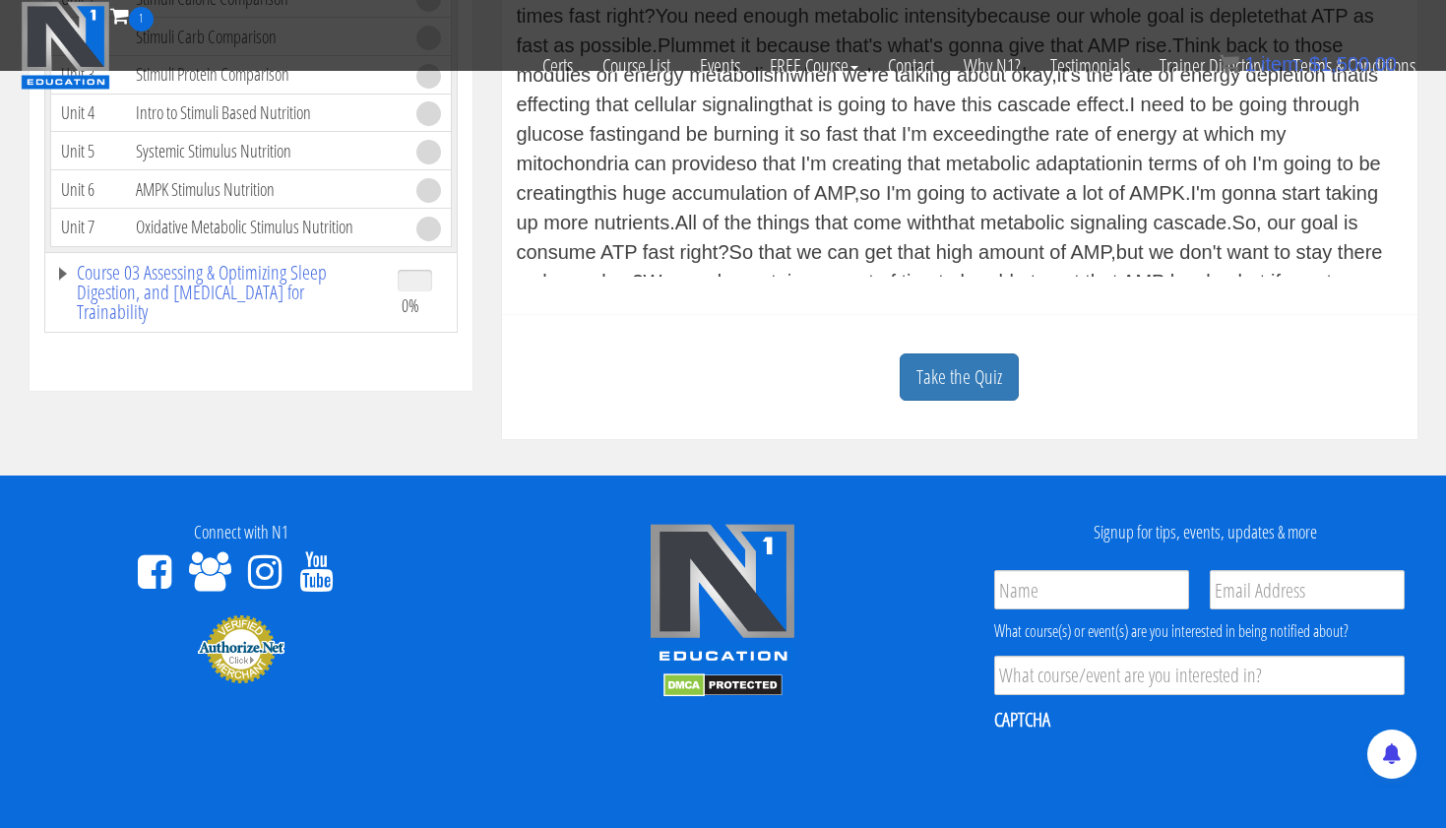
scroll to position [861, 0]
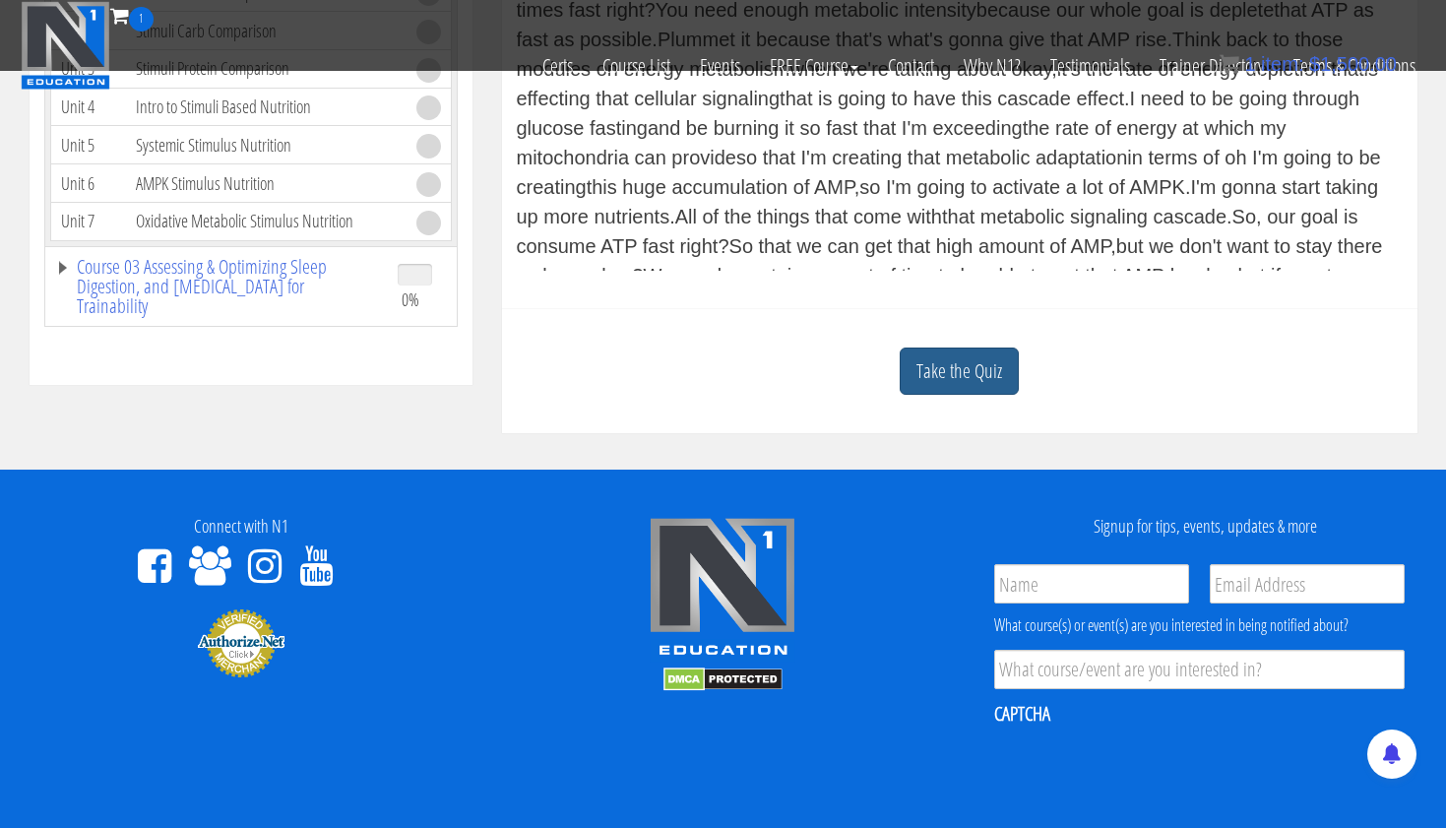
click at [947, 375] on link "Take the Quiz" at bounding box center [959, 372] width 119 height 48
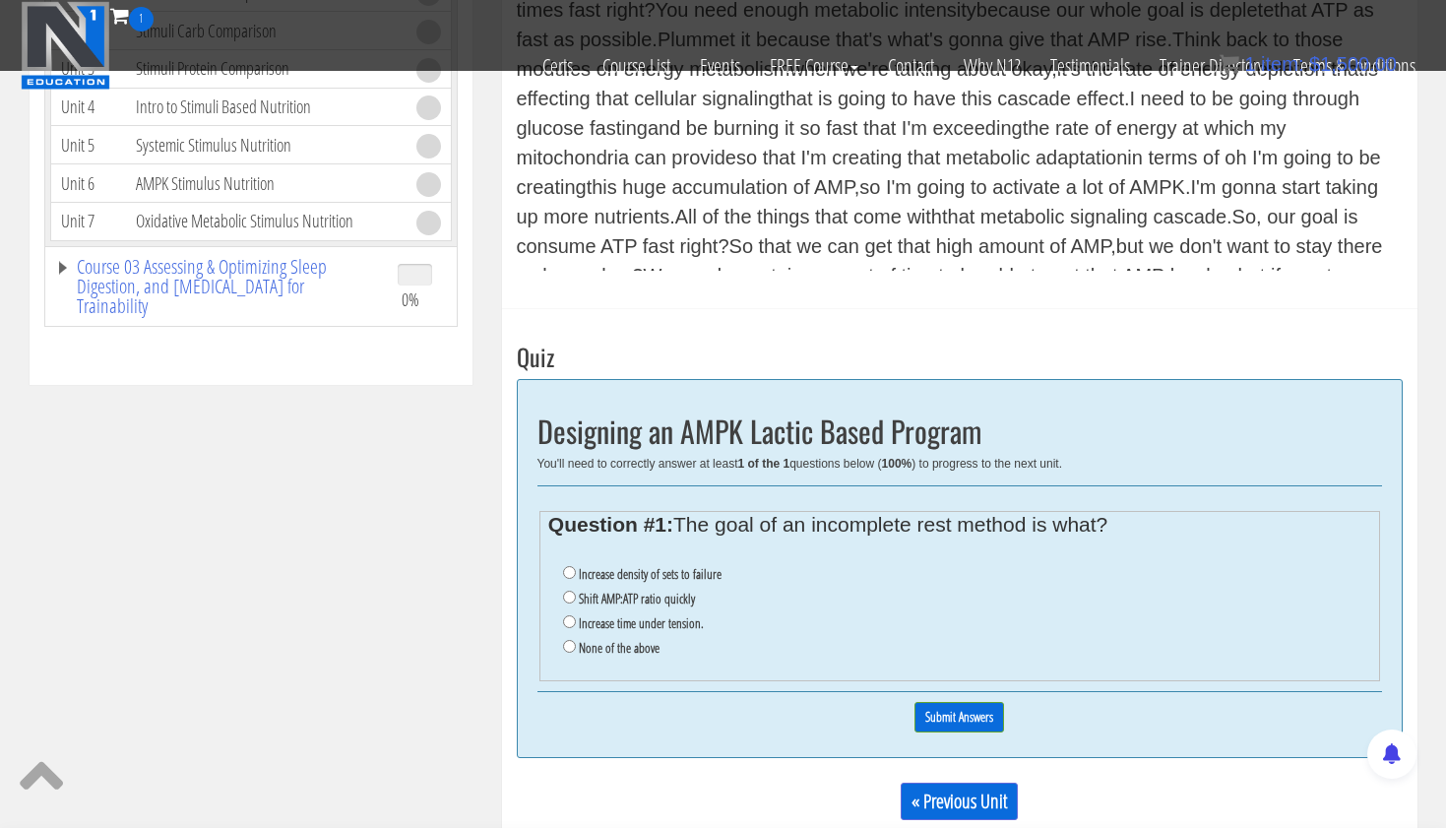
click at [568, 592] on input "Shift AMP:ATP ratio quickly" at bounding box center [569, 597] width 13 height 13
radio input "true"
click at [950, 702] on input "Submit Answers" at bounding box center [960, 717] width 90 height 31
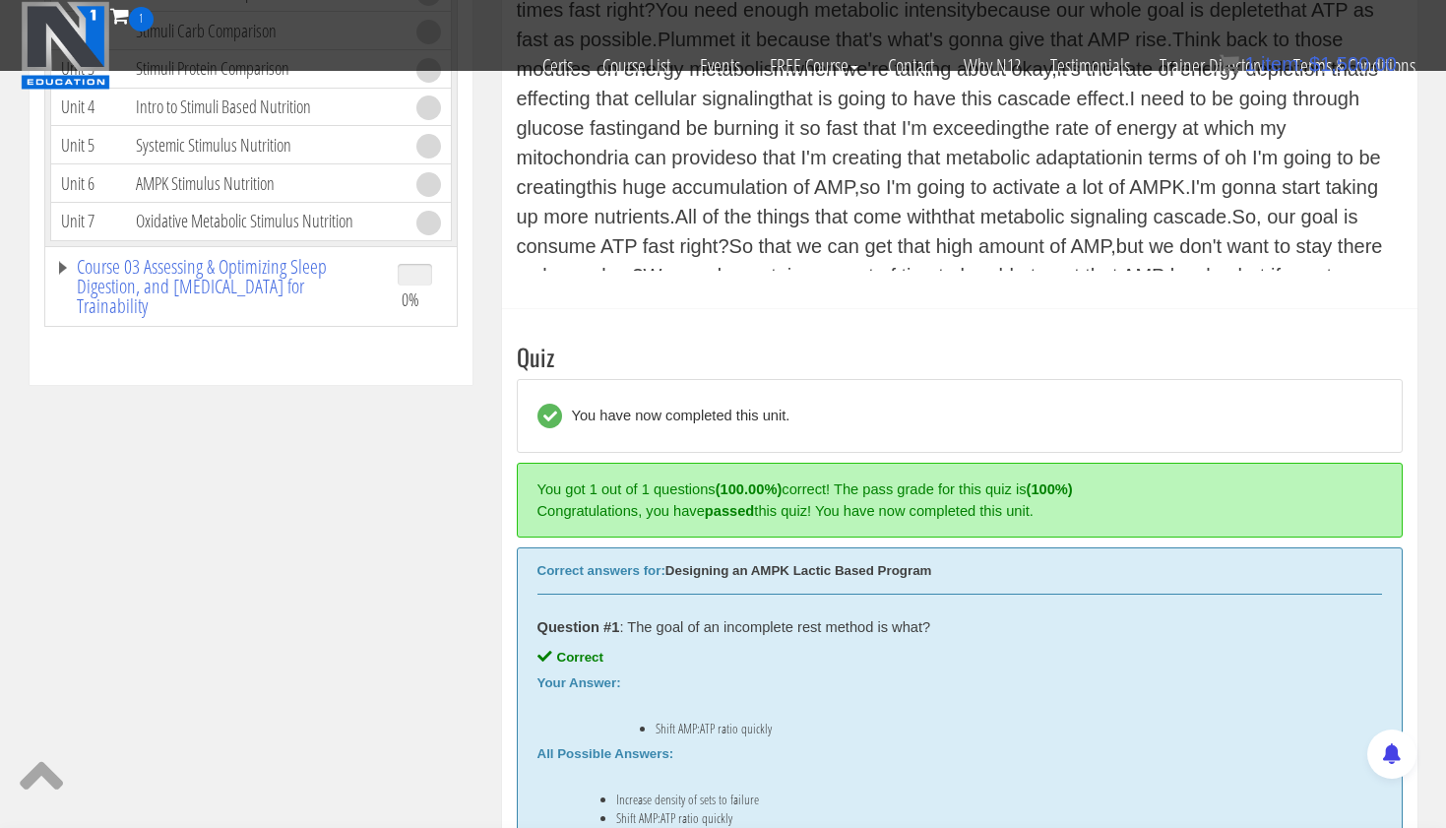
scroll to position [1140, 0]
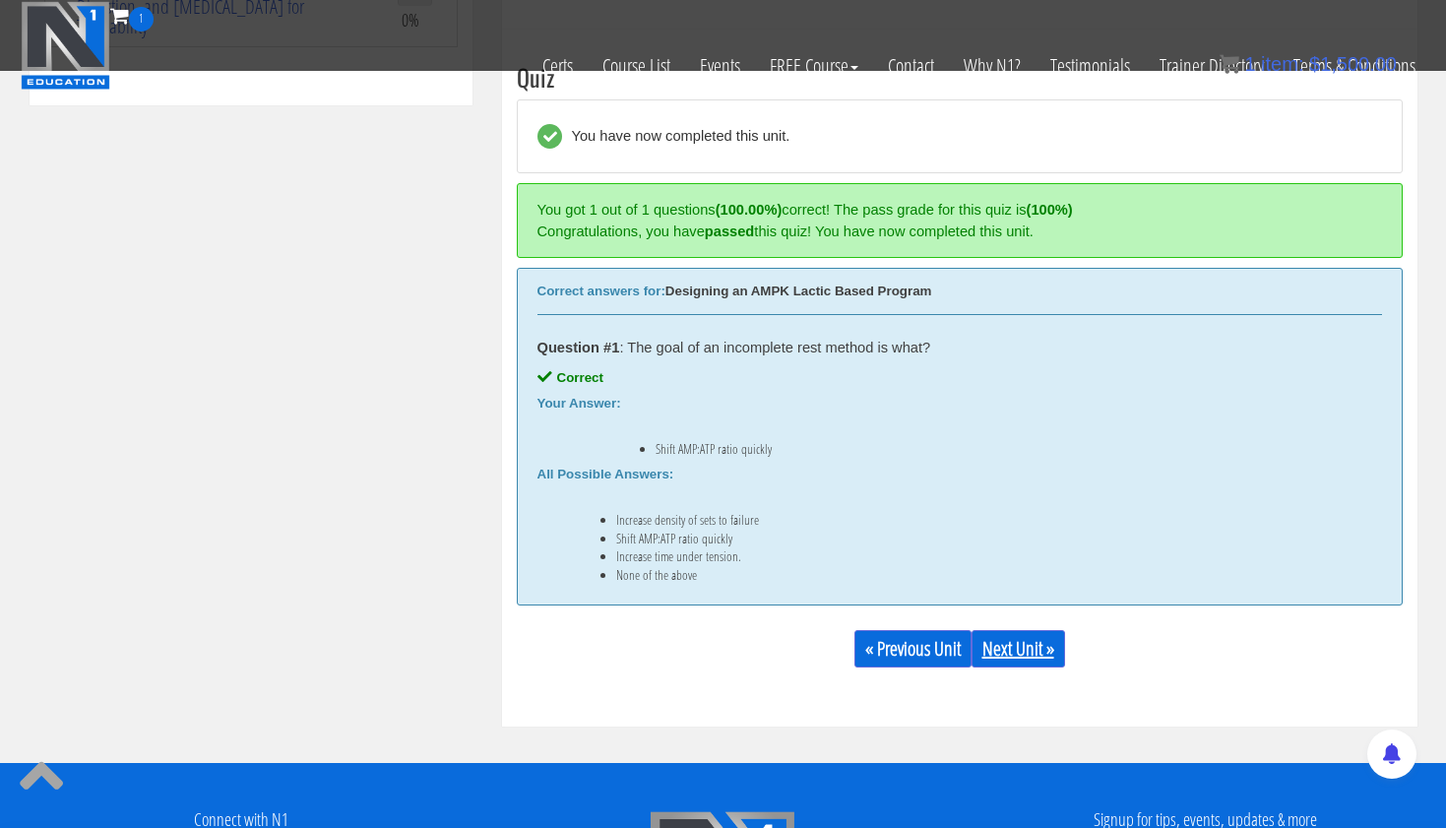
click at [1017, 651] on link "Next Unit »" at bounding box center [1019, 648] width 94 height 37
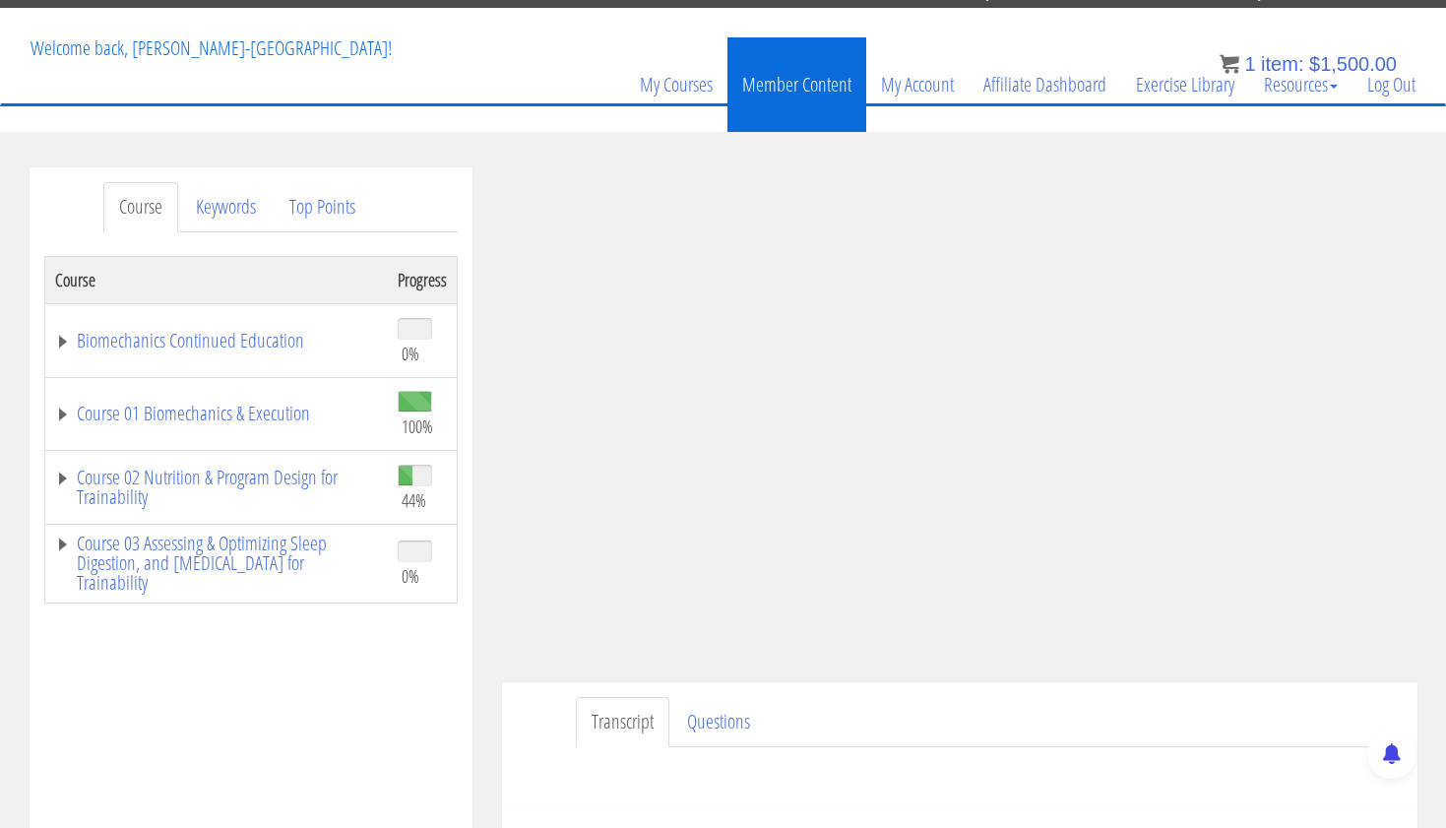
scroll to position [91, 0]
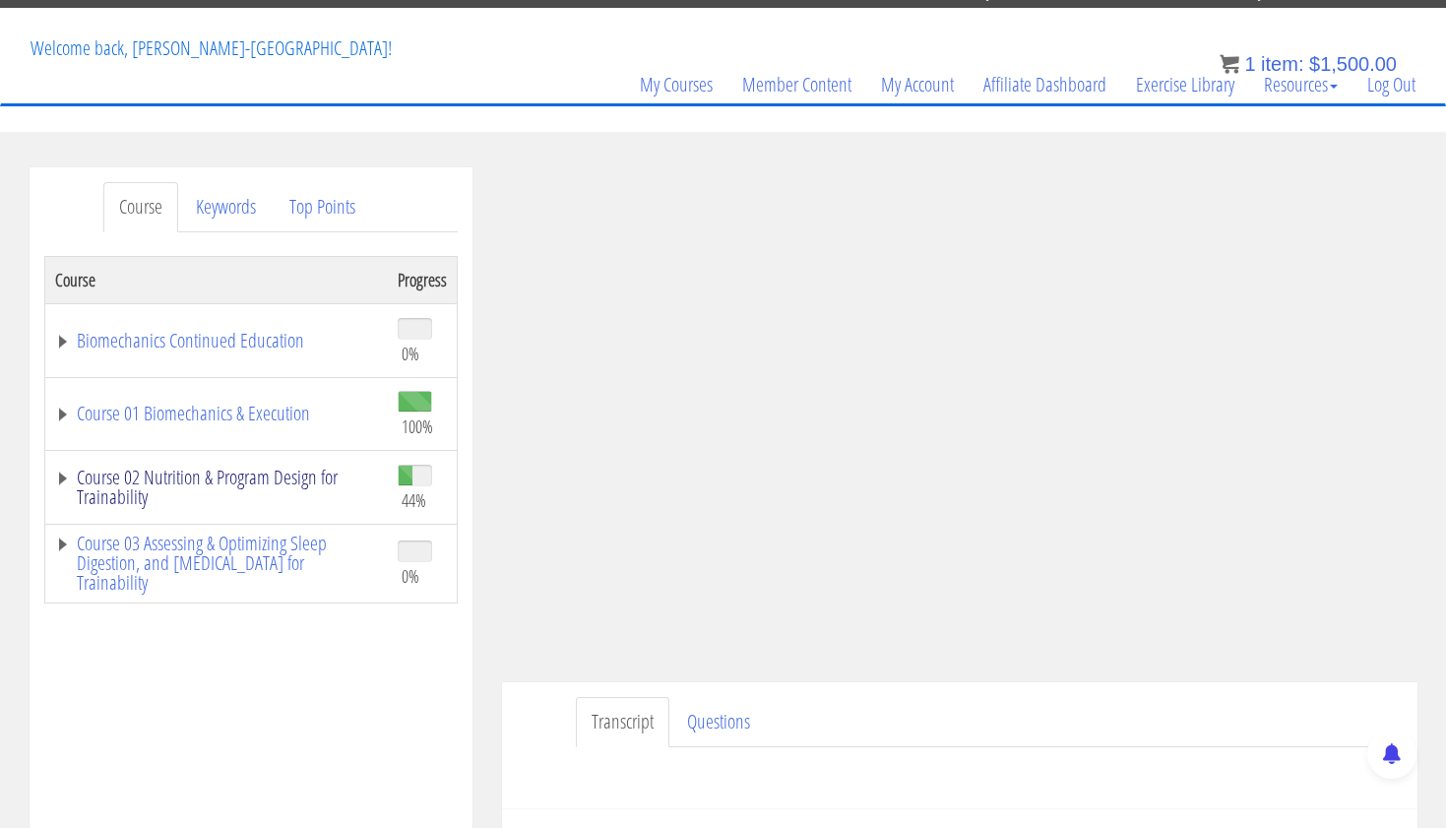
click at [309, 476] on link "Course 02 Nutrition & Program Design for Trainability" at bounding box center [216, 487] width 323 height 39
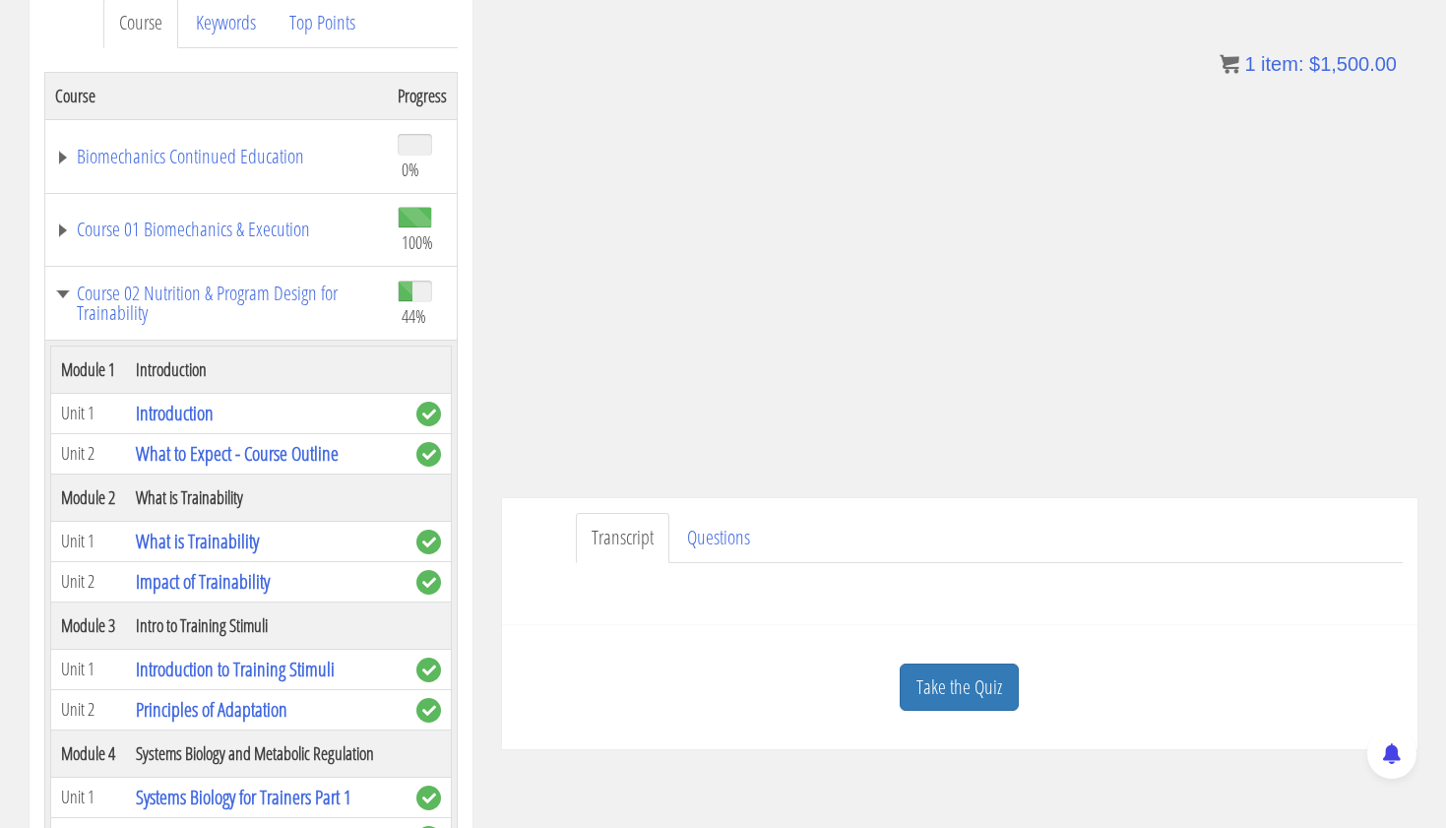
scroll to position [332, 0]
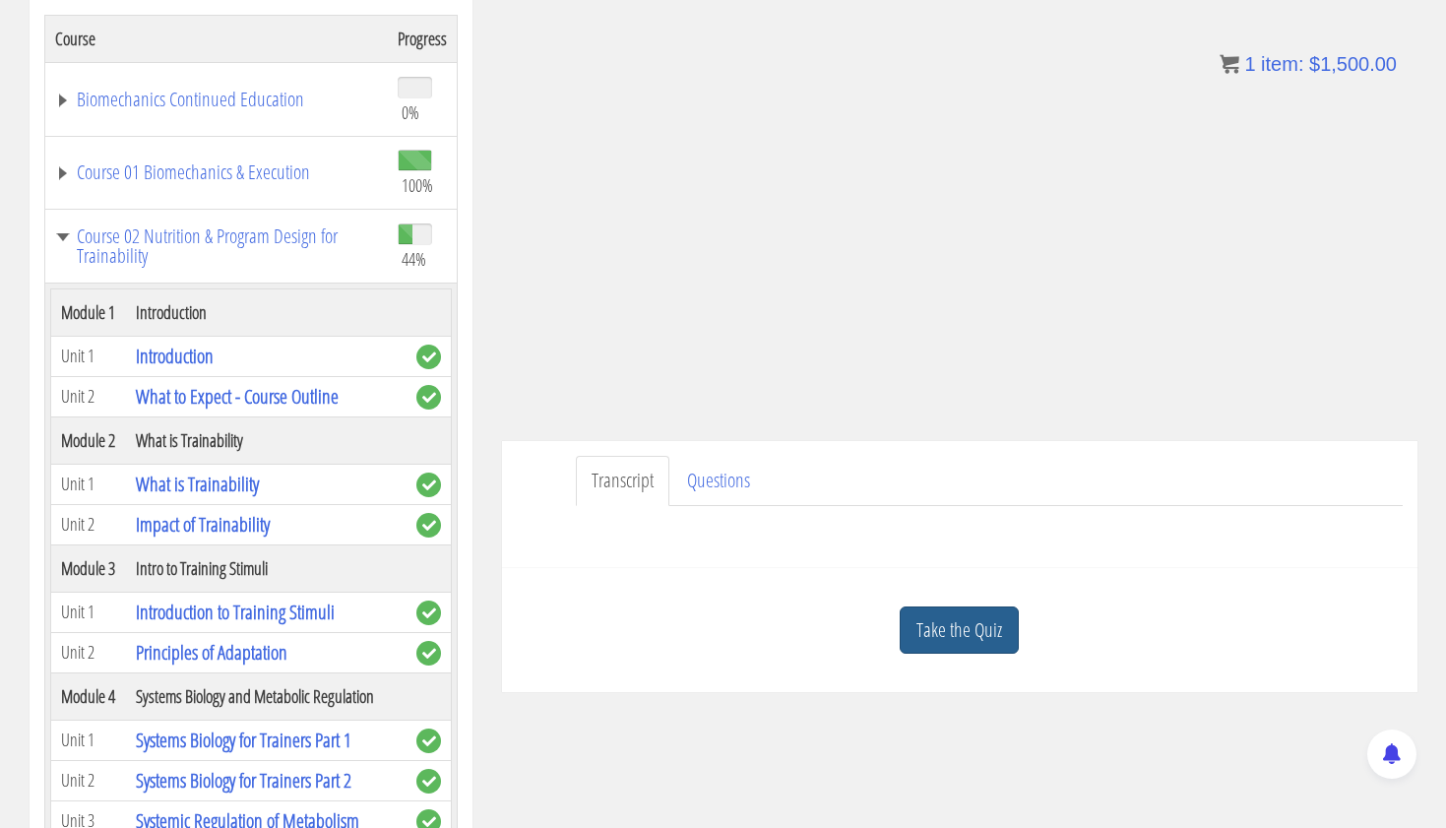
click at [938, 617] on link "Take the Quiz" at bounding box center [959, 631] width 119 height 48
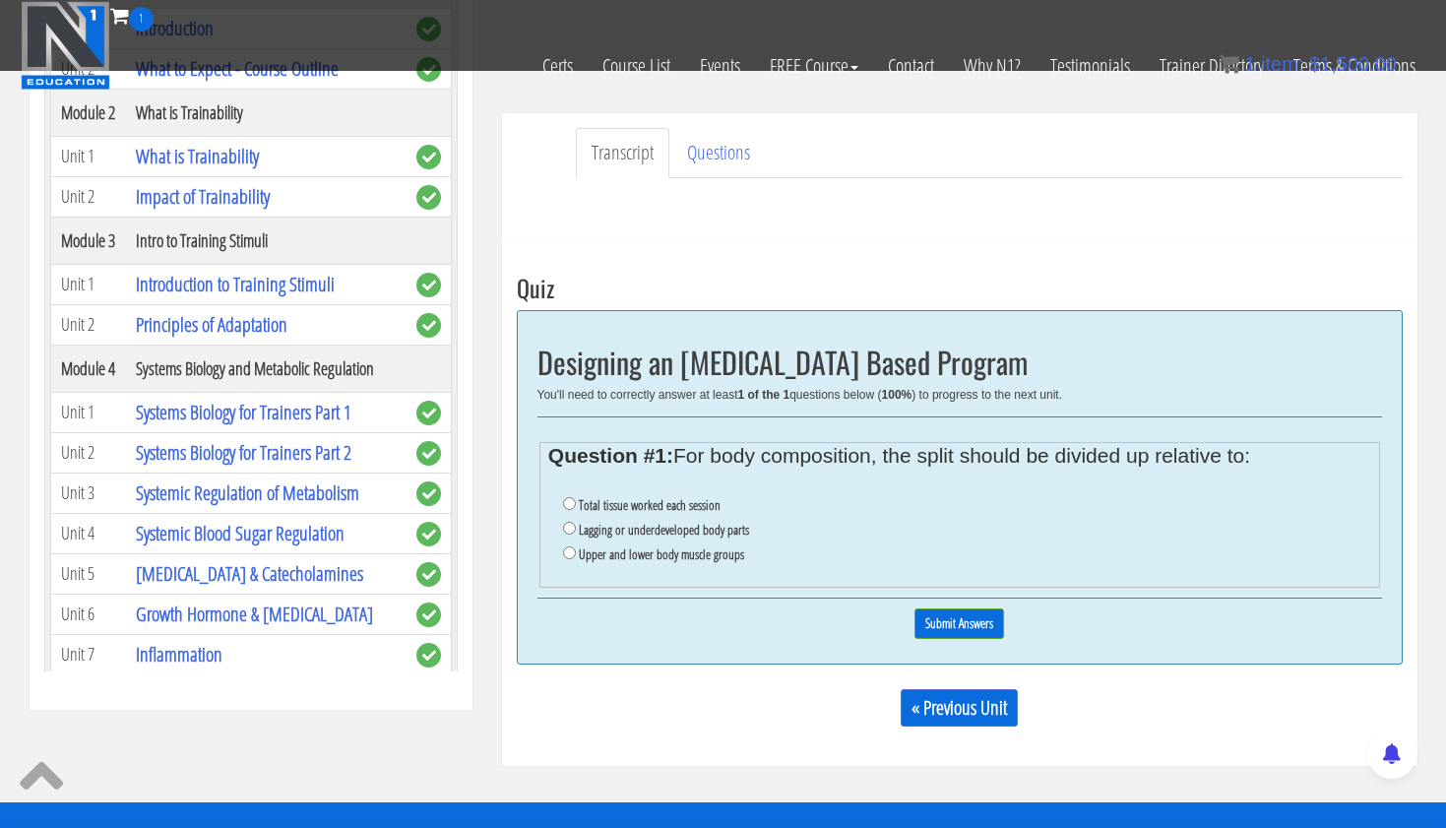
scroll to position [538, 0]
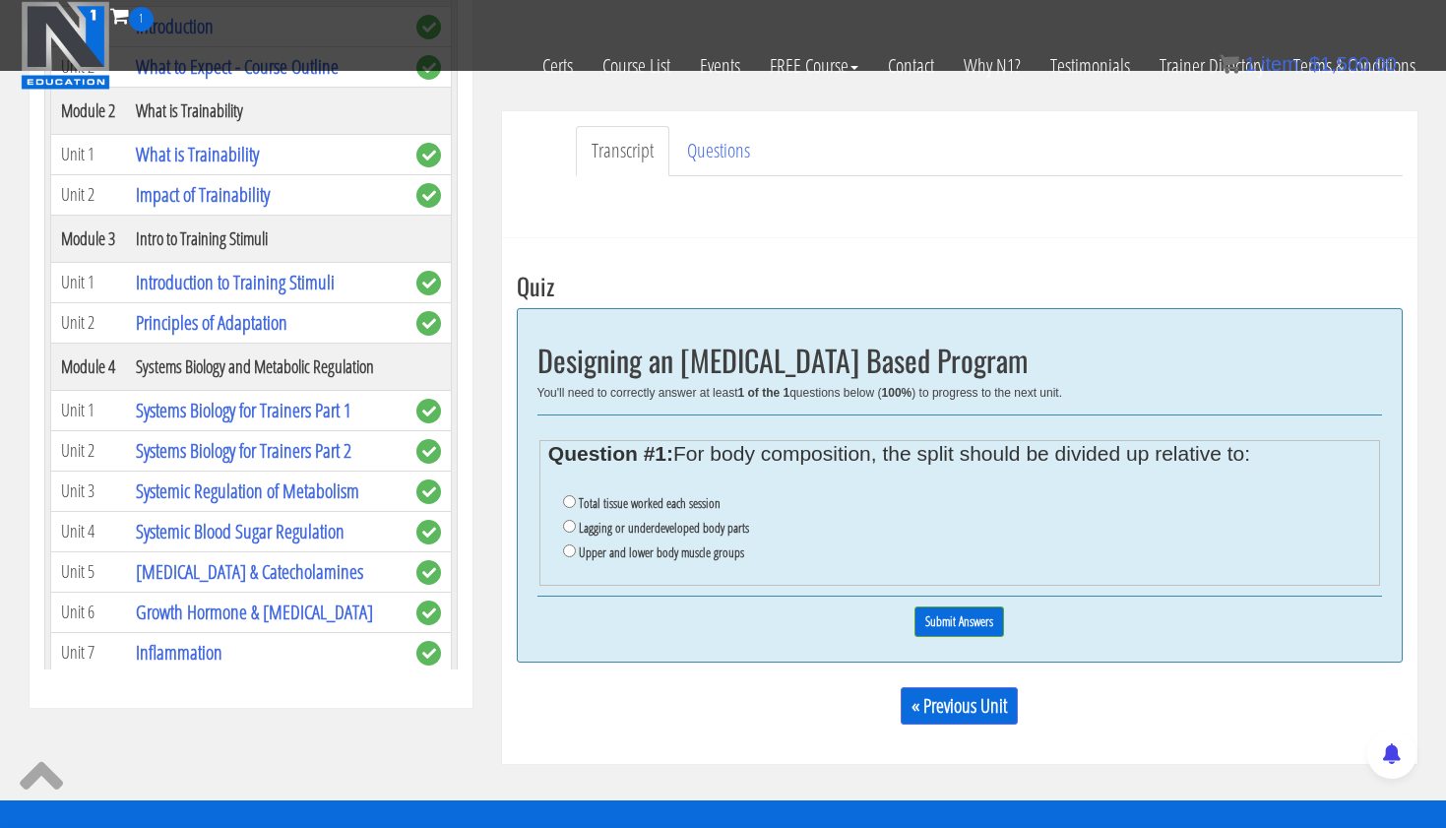
click at [566, 544] on input "Upper and lower body muscle groups" at bounding box center [569, 550] width 13 height 13
radio input "true"
click at [967, 607] on input "Submit Answers" at bounding box center [960, 622] width 90 height 31
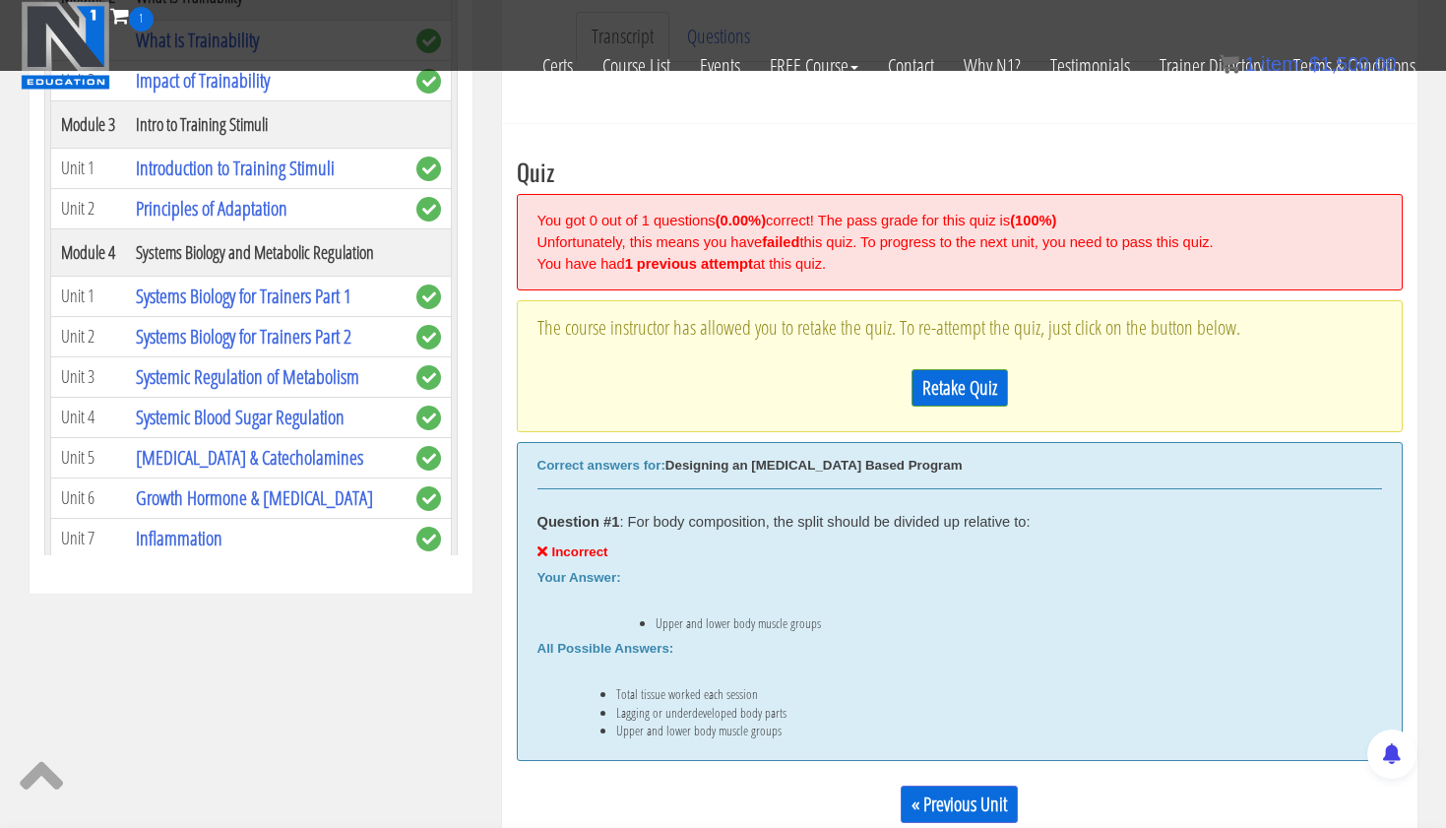
scroll to position [746, 0]
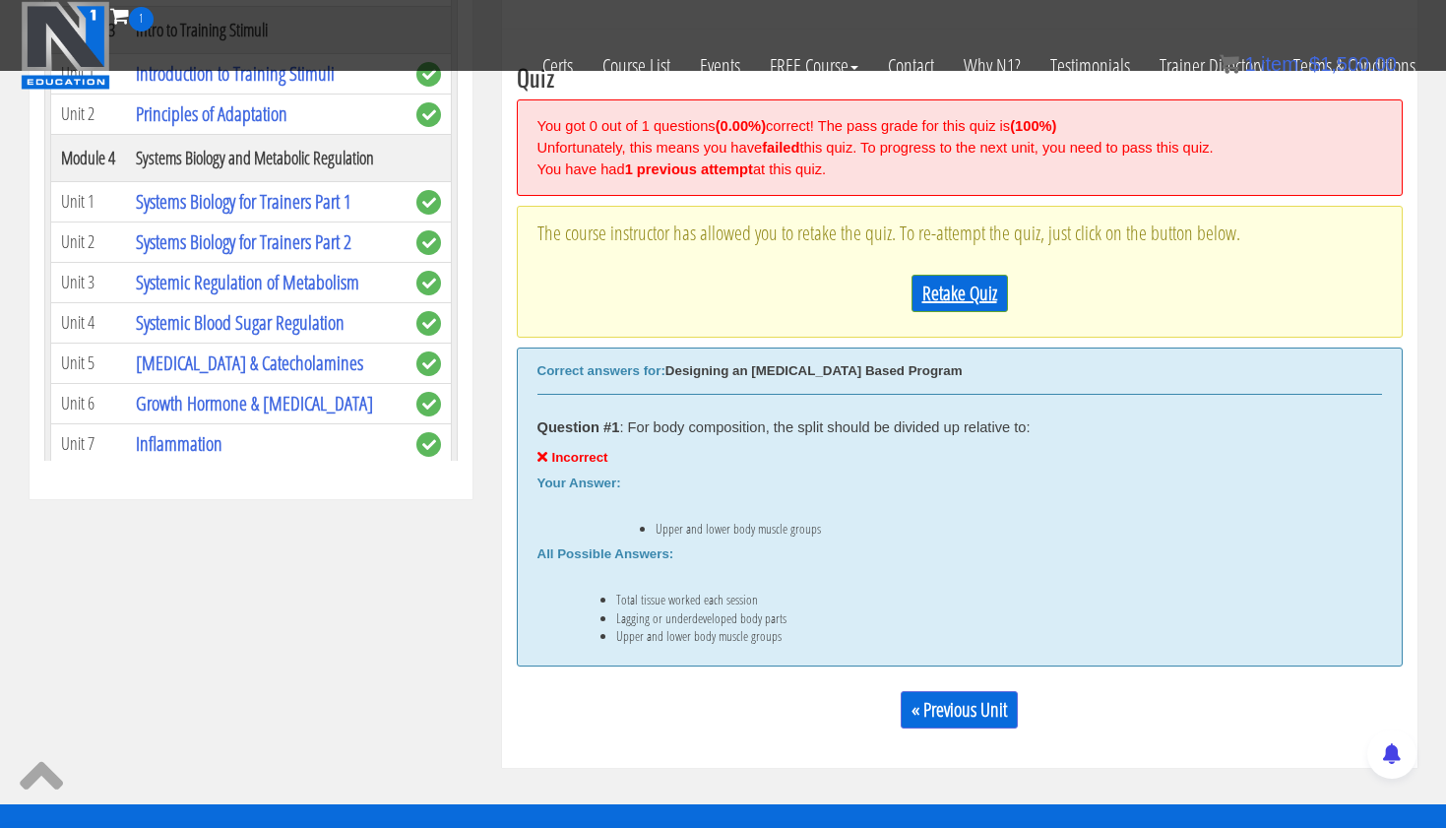
click at [955, 275] on link "Retake Quiz" at bounding box center [960, 293] width 96 height 37
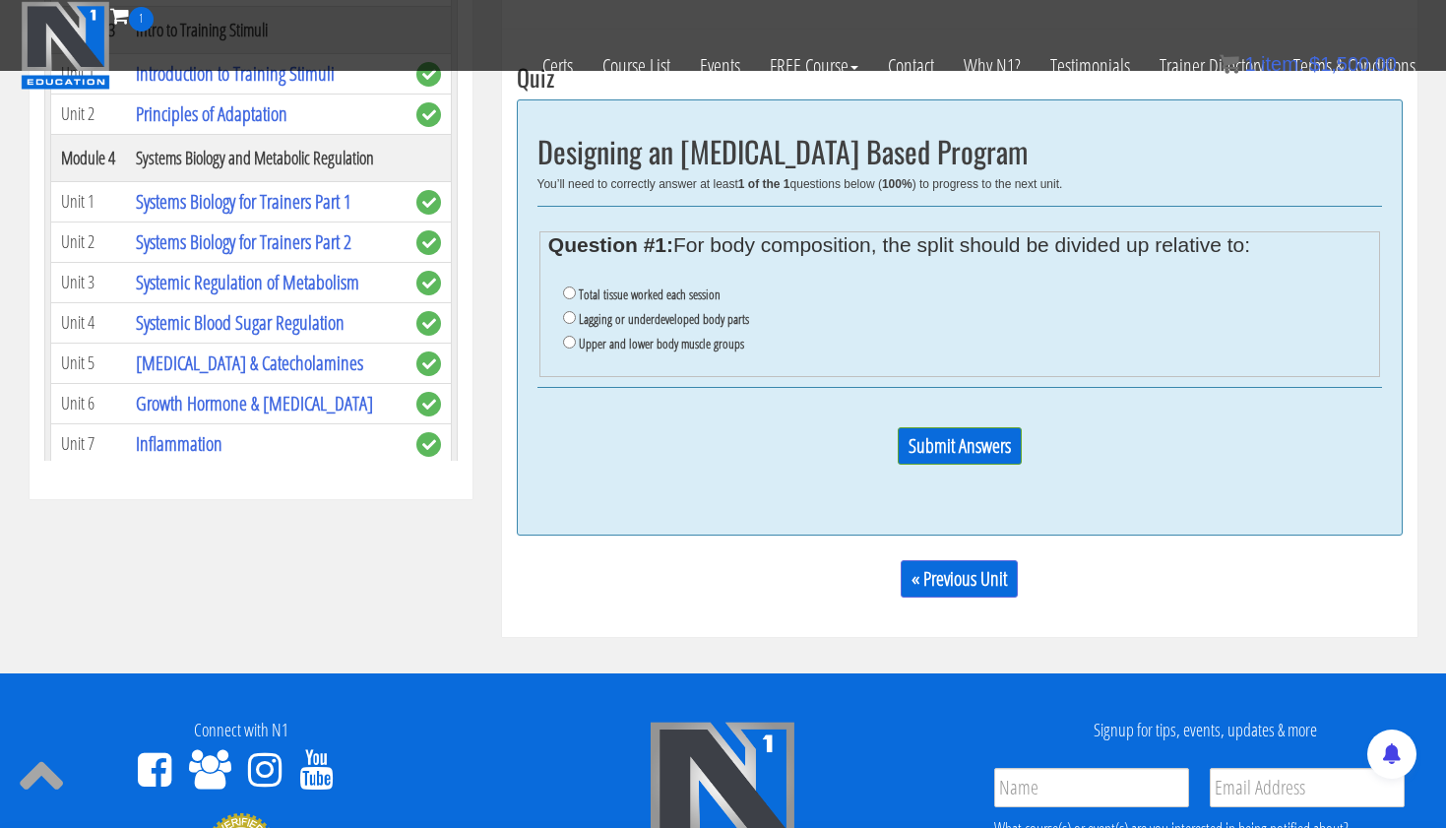
click at [565, 290] on input "Total tissue worked each session" at bounding box center [569, 293] width 13 height 13
radio input "true"
click at [956, 439] on input "Submit Answers" at bounding box center [960, 445] width 124 height 37
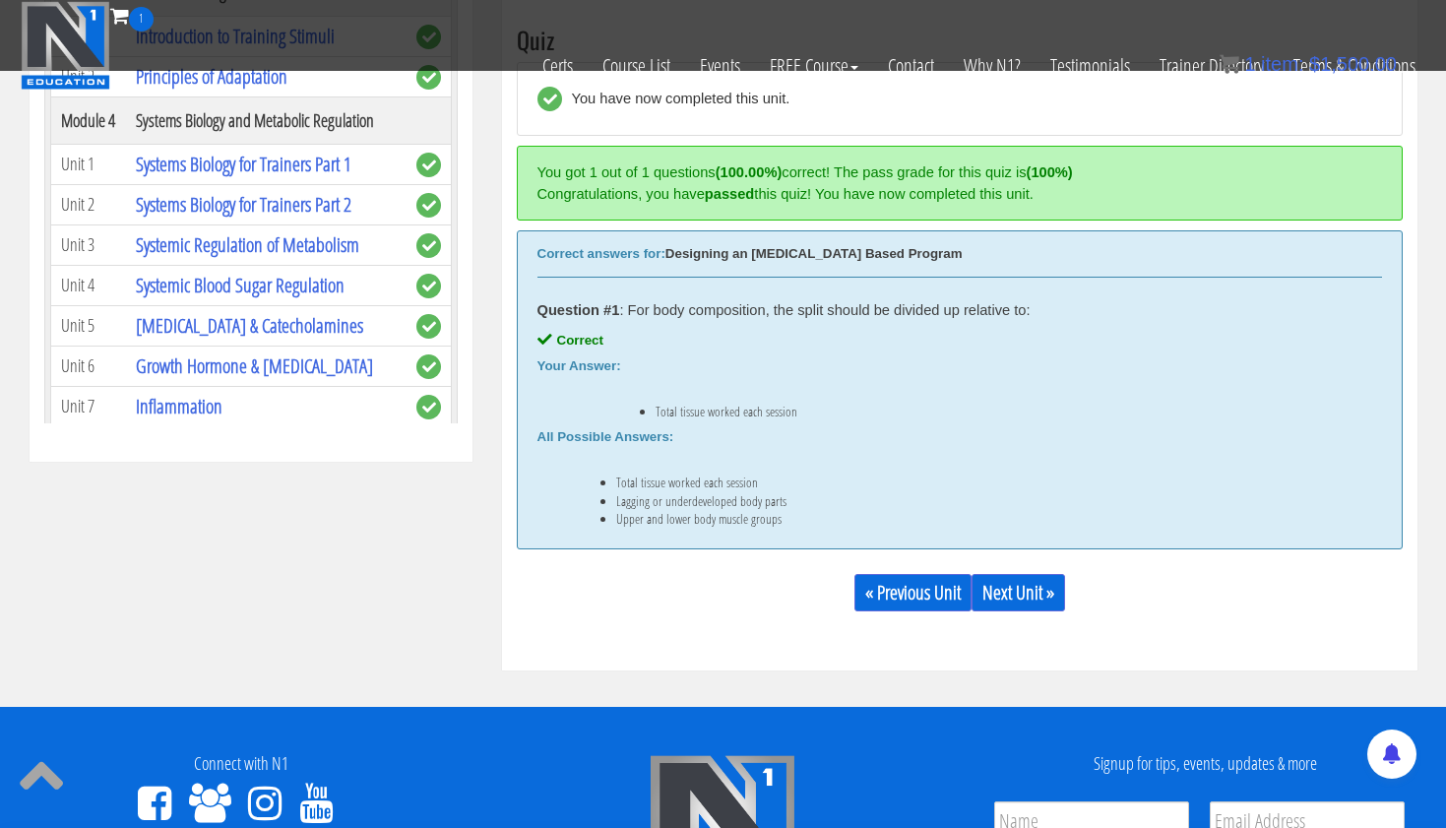
scroll to position [796, 0]
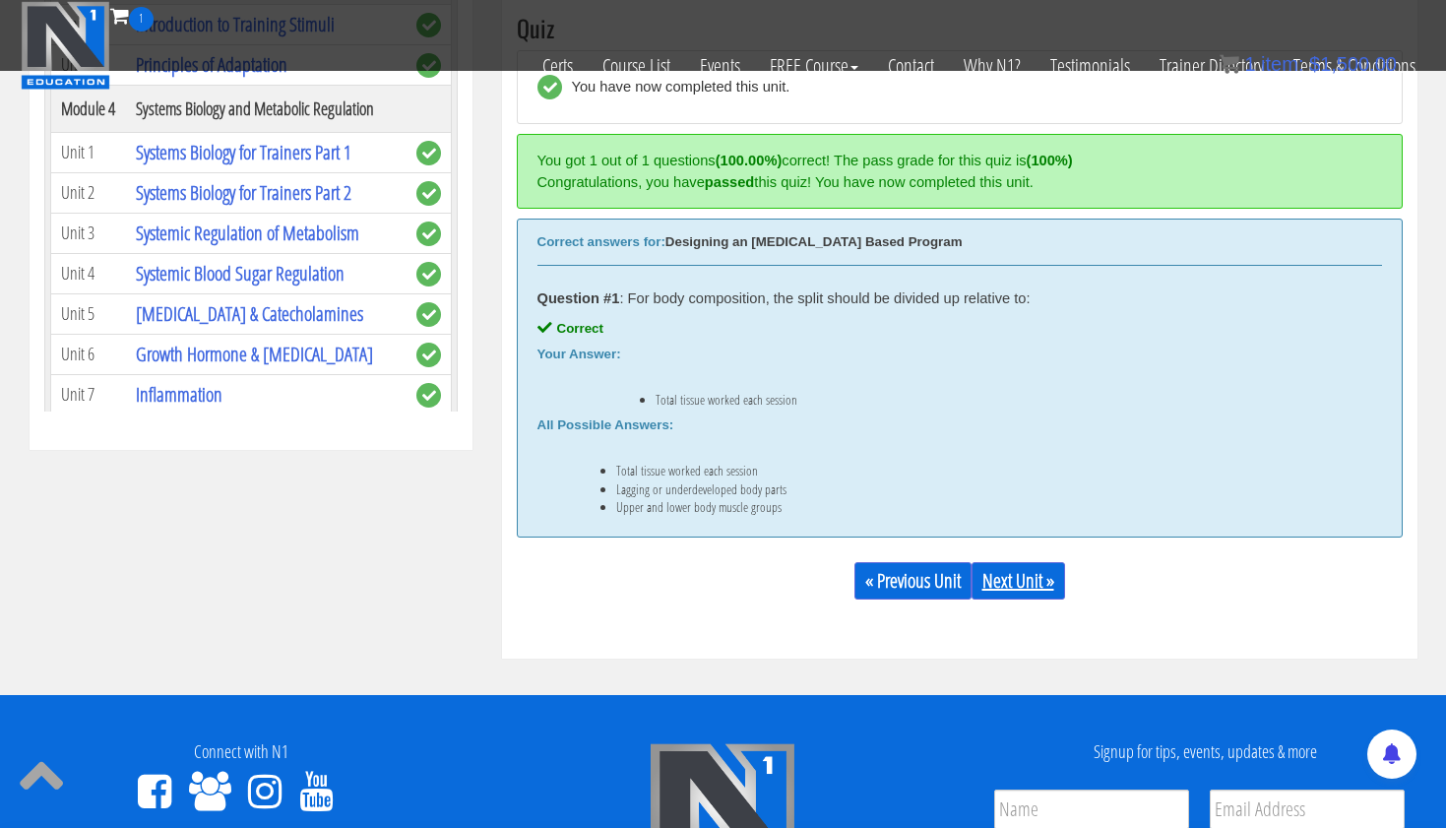
click at [1037, 575] on link "Next Unit »" at bounding box center [1019, 580] width 94 height 37
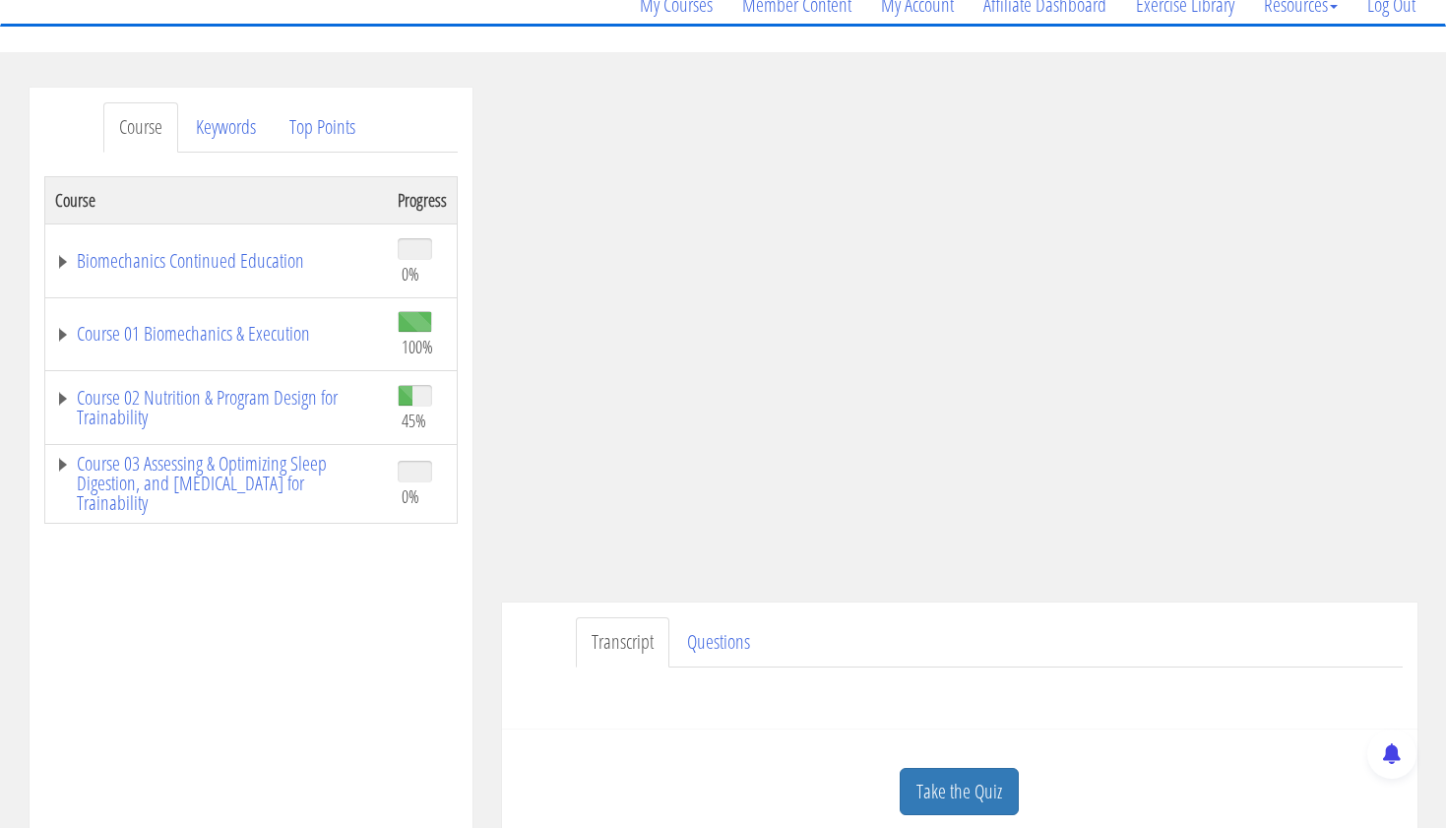
scroll to position [175, 0]
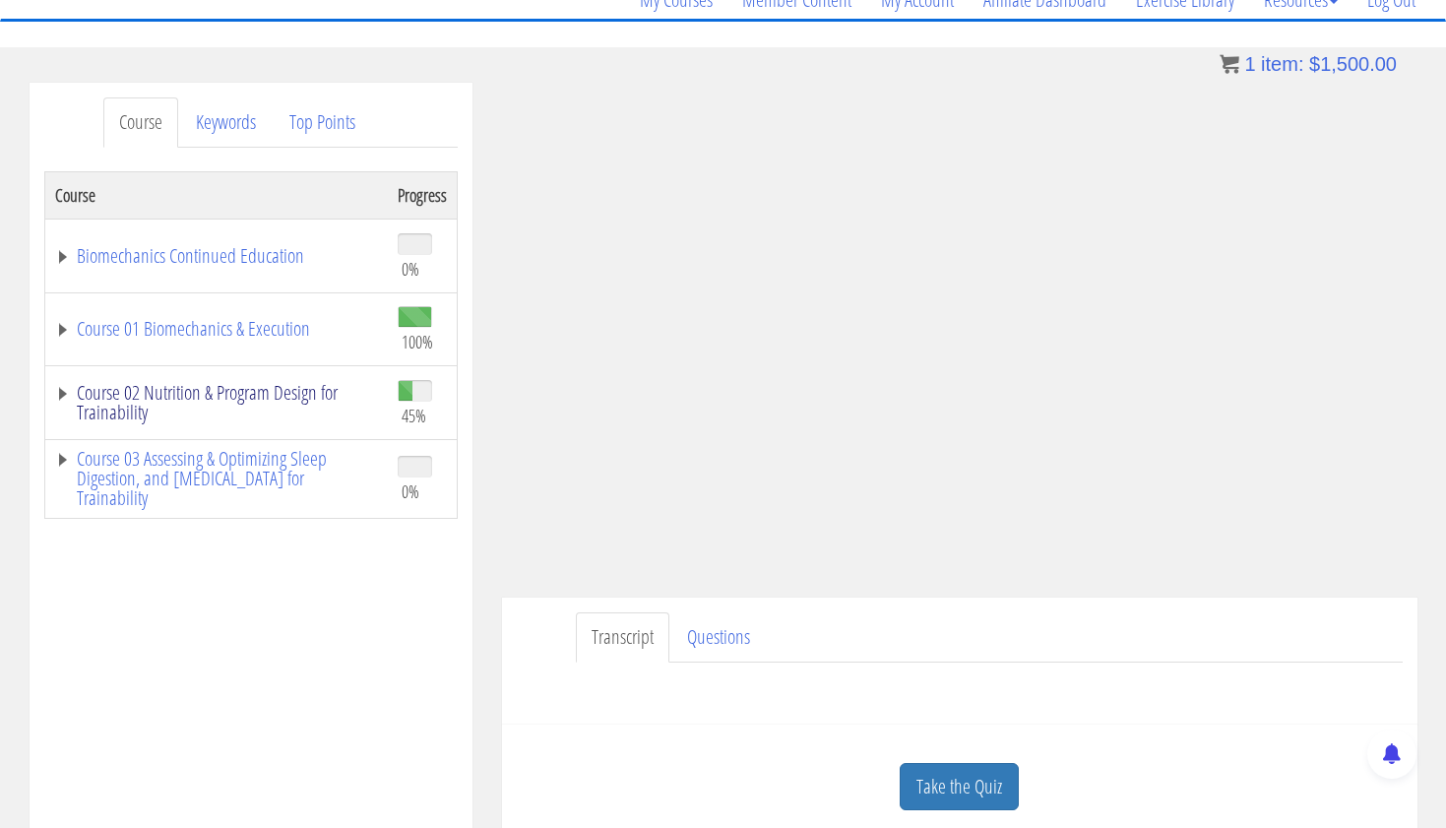
click at [264, 386] on link "Course 02 Nutrition & Program Design for Trainability" at bounding box center [216, 402] width 323 height 39
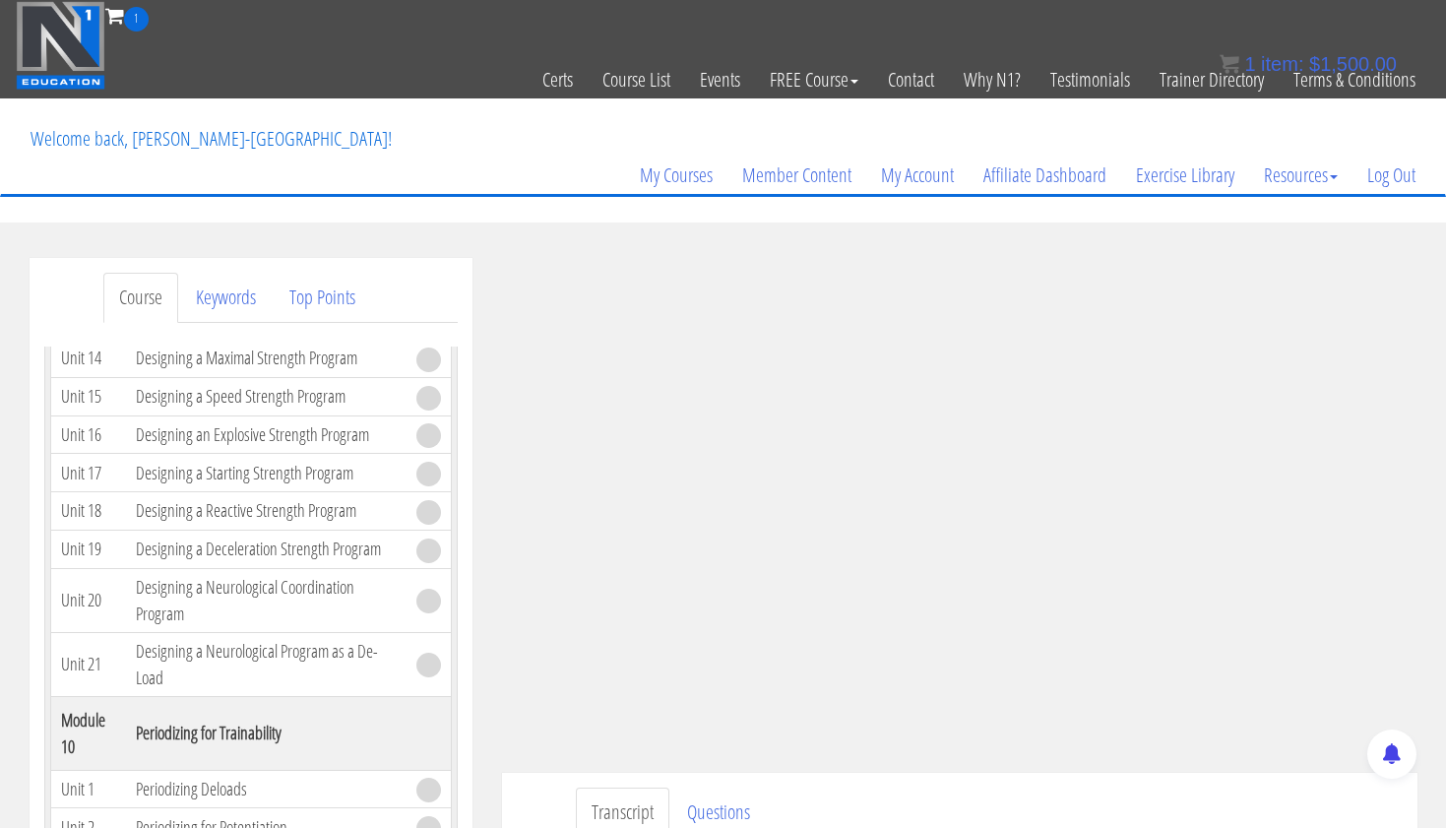
scroll to position [0, 0]
